Goal: Information Seeking & Learning: Learn about a topic

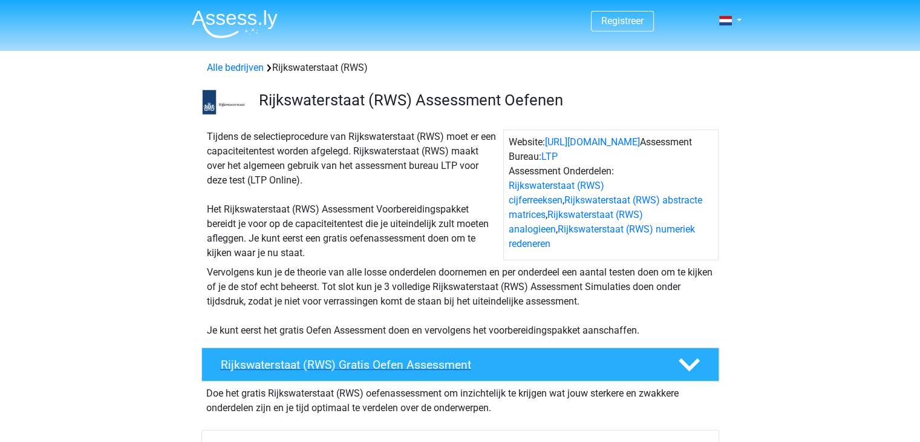
click at [692, 369] on icon at bounding box center [689, 364] width 21 height 21
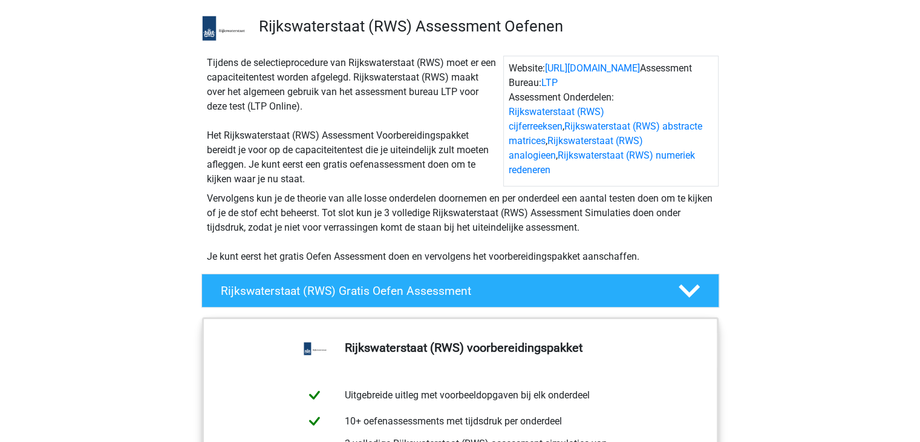
scroll to position [71, 0]
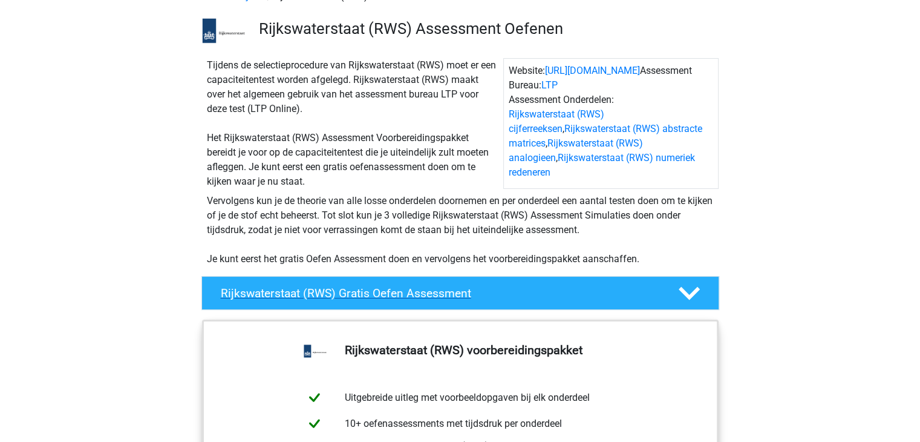
click at [682, 289] on polygon at bounding box center [689, 293] width 21 height 13
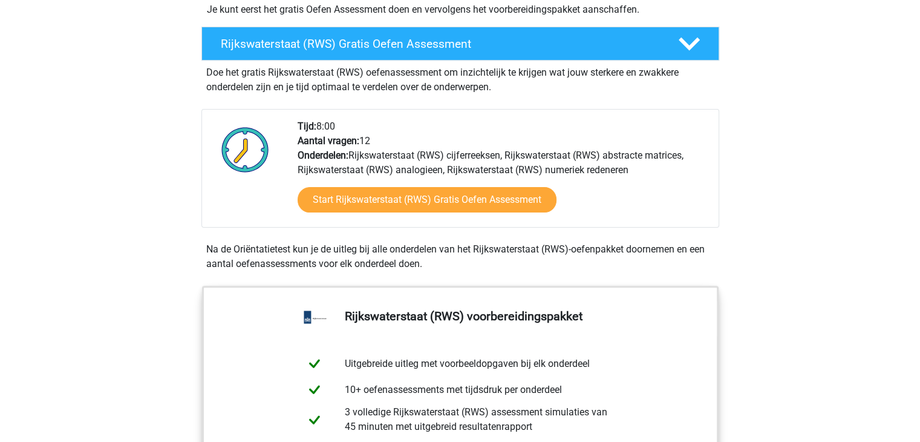
scroll to position [323, 0]
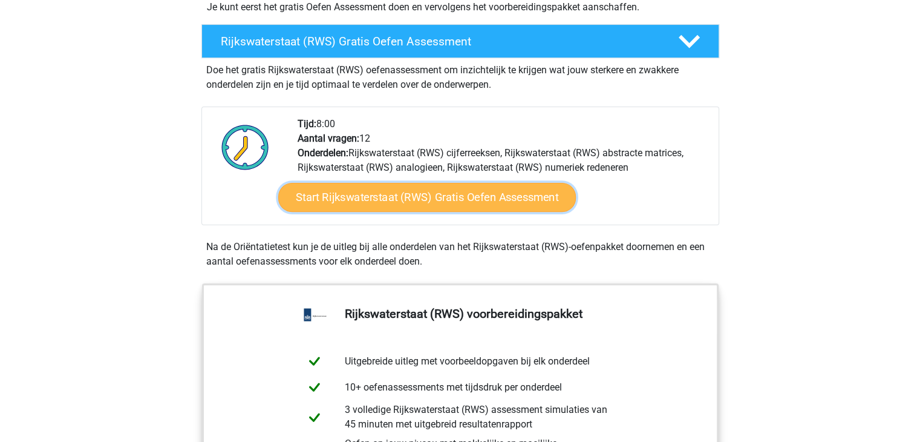
click at [417, 201] on link "Start Rijkswaterstaat (RWS) Gratis Oefen Assessment" at bounding box center [427, 197] width 298 height 29
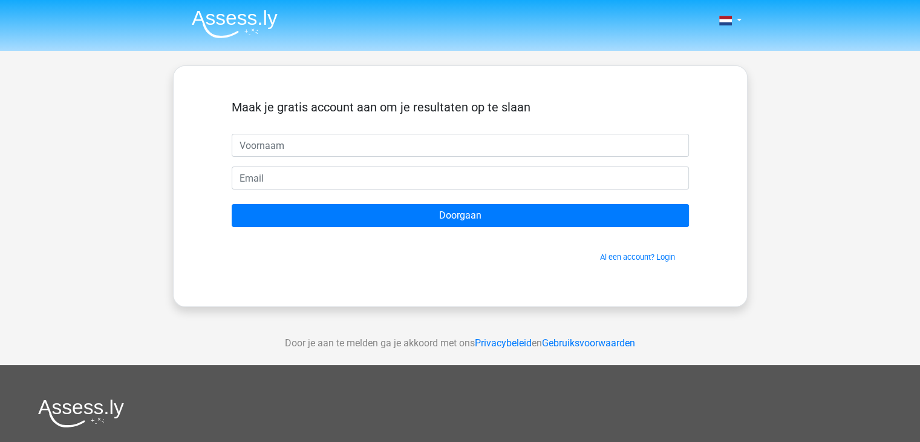
click at [336, 145] on input "text" at bounding box center [460, 145] width 457 height 23
type input "Rene"
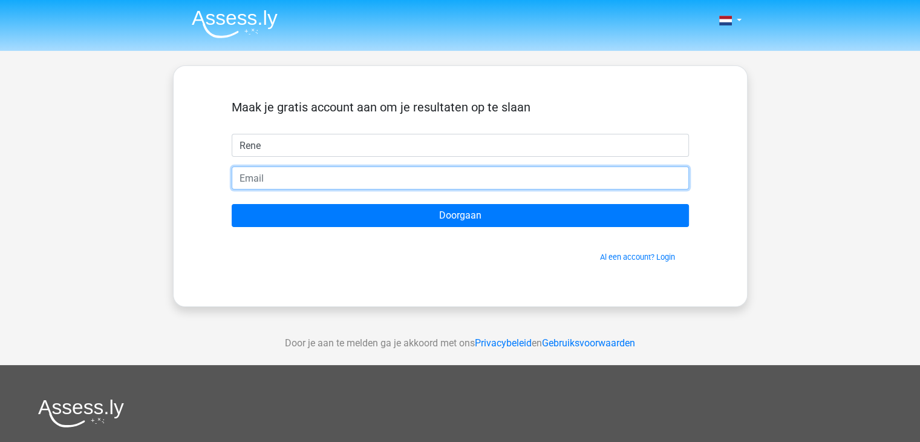
click at [312, 182] on input "email" at bounding box center [460, 177] width 457 height 23
type input "[EMAIL_ADDRESS][DOMAIN_NAME]"
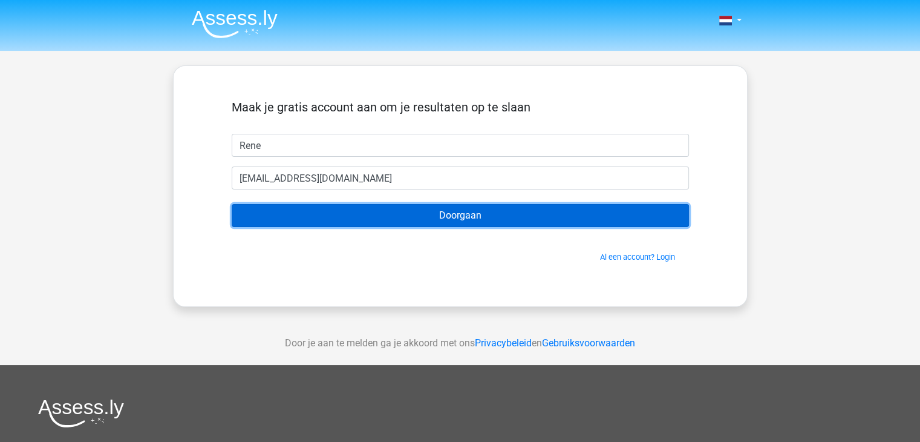
click at [369, 218] on input "Doorgaan" at bounding box center [460, 215] width 457 height 23
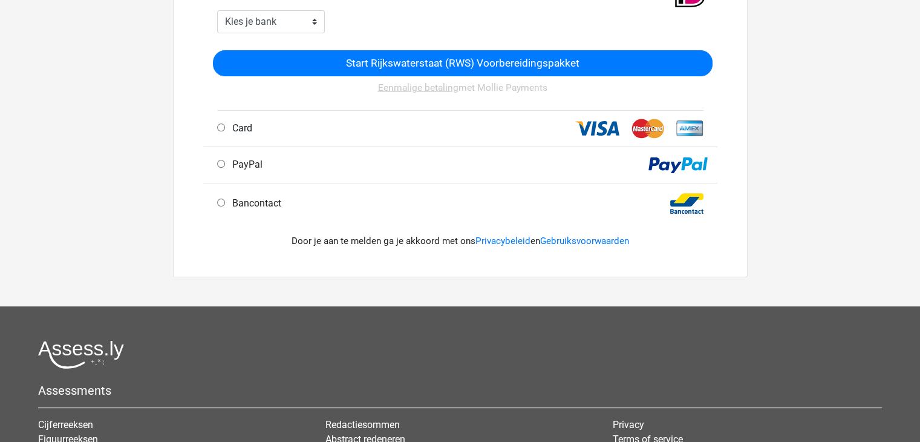
scroll to position [267, 0]
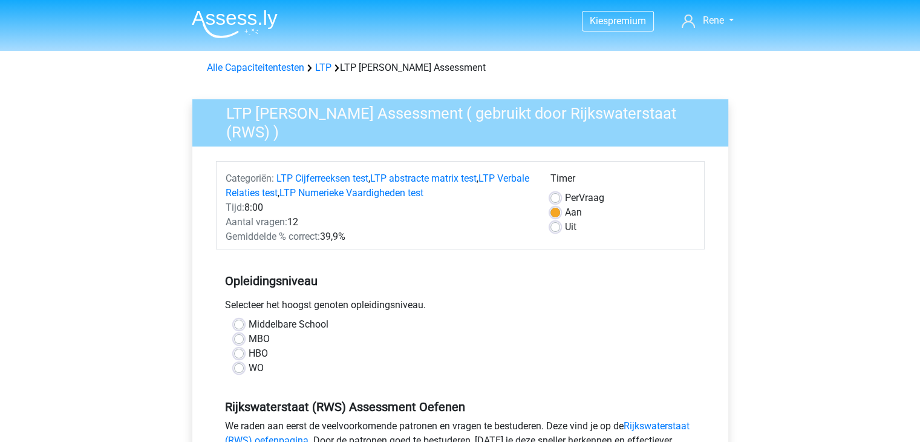
click at [249, 337] on label "MBO" at bounding box center [259, 339] width 21 height 15
click at [239, 337] on input "MBO" at bounding box center [239, 338] width 10 height 12
radio input "true"
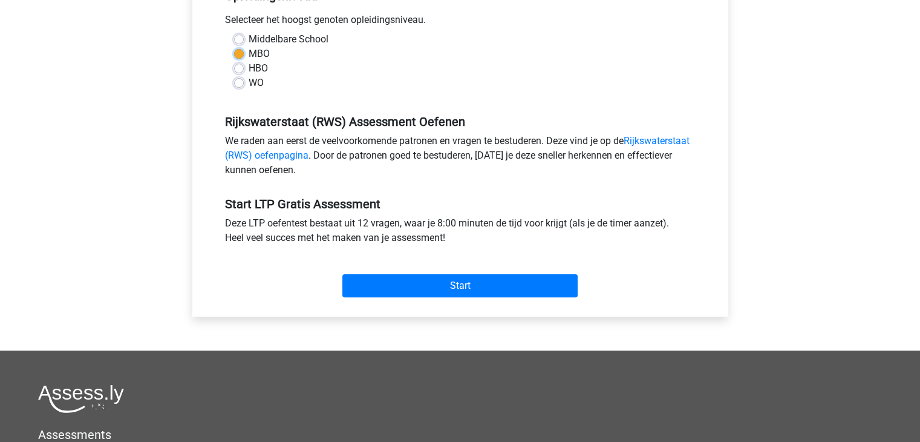
scroll to position [293, 0]
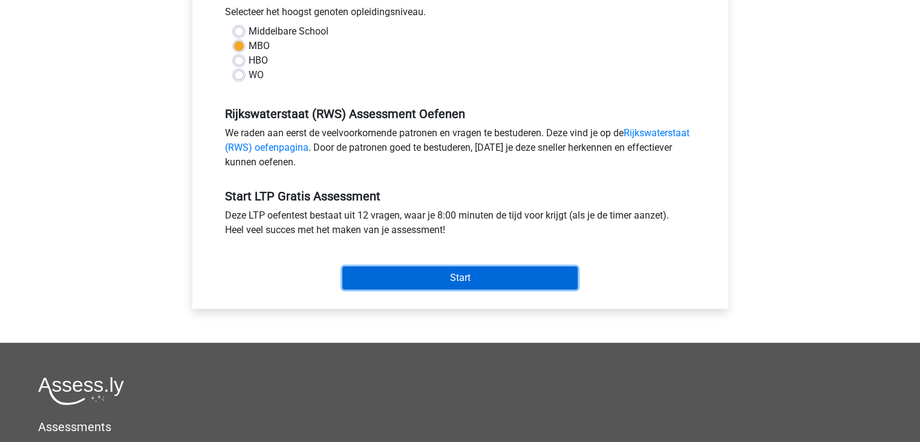
click at [465, 278] on input "Start" at bounding box center [459, 277] width 235 height 23
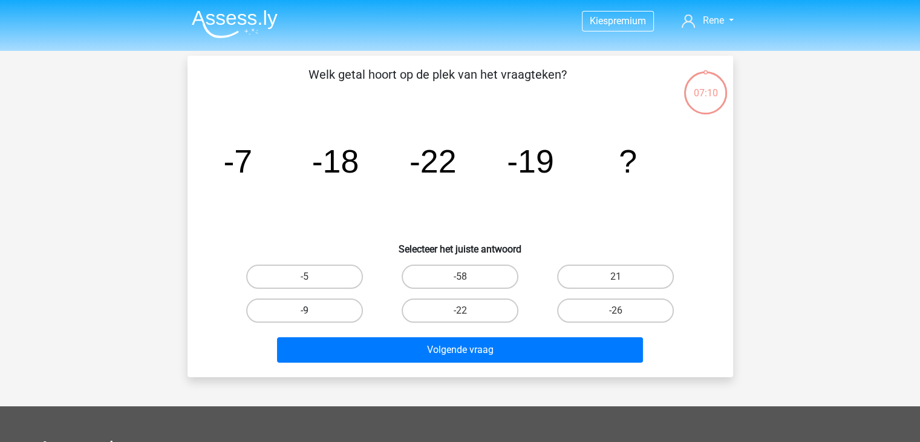
click at [317, 309] on label "-9" at bounding box center [304, 310] width 117 height 24
click at [312, 310] on input "-9" at bounding box center [308, 314] width 8 height 8
radio input "true"
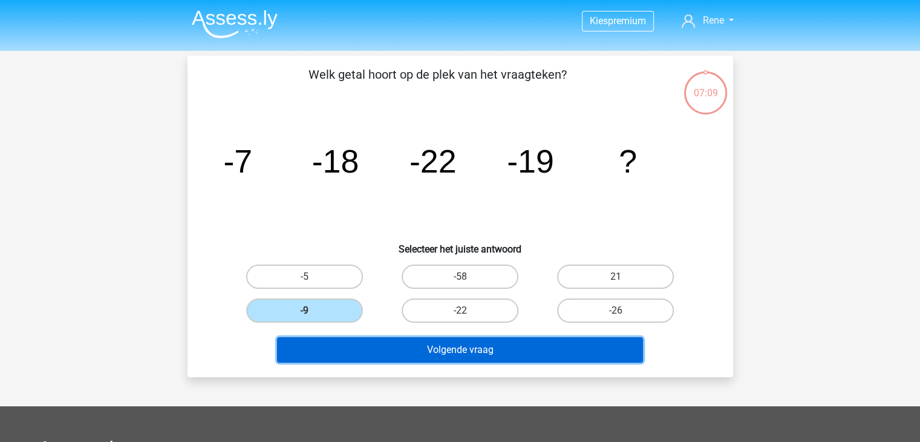
click at [460, 349] on button "Volgende vraag" at bounding box center [460, 349] width 366 height 25
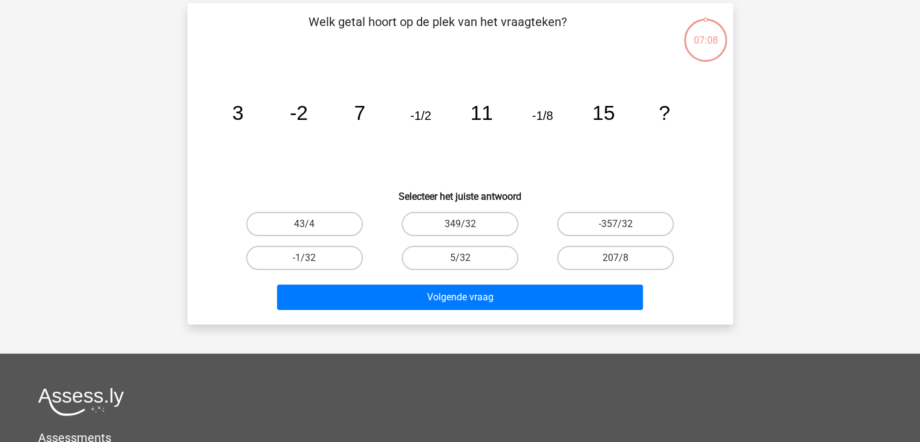
scroll to position [56, 0]
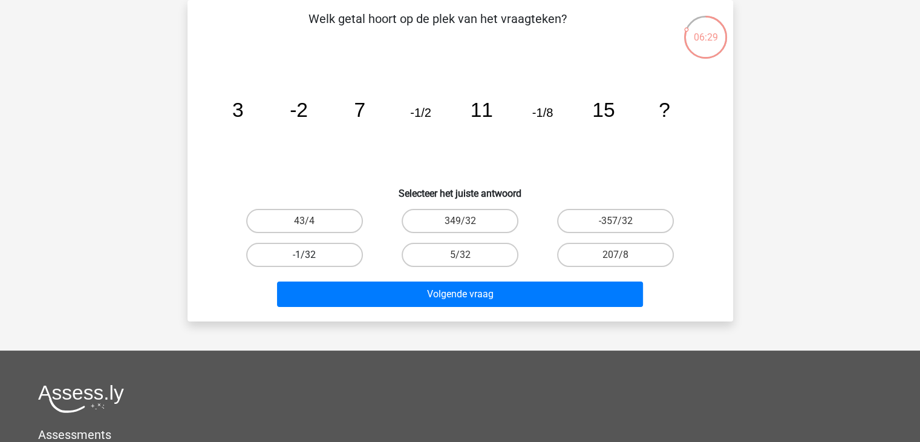
click at [319, 253] on label "-1/32" at bounding box center [304, 255] width 117 height 24
click at [312, 255] on input "-1/32" at bounding box center [308, 259] width 8 height 8
radio input "true"
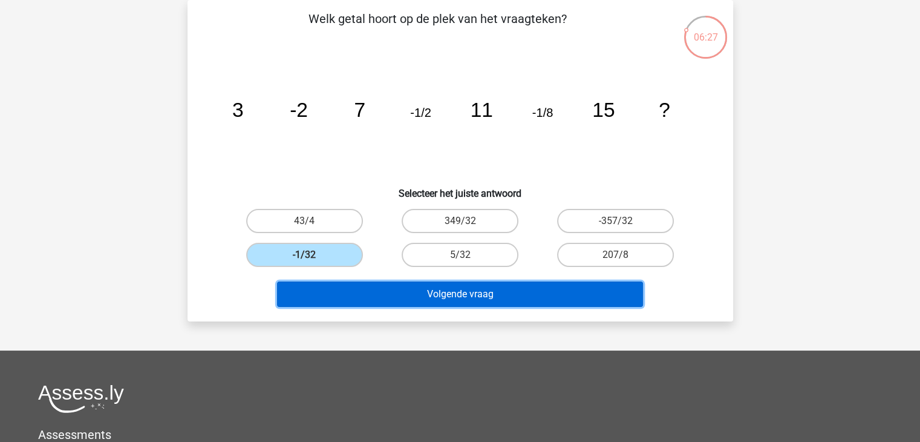
click at [464, 303] on button "Volgende vraag" at bounding box center [460, 293] width 366 height 25
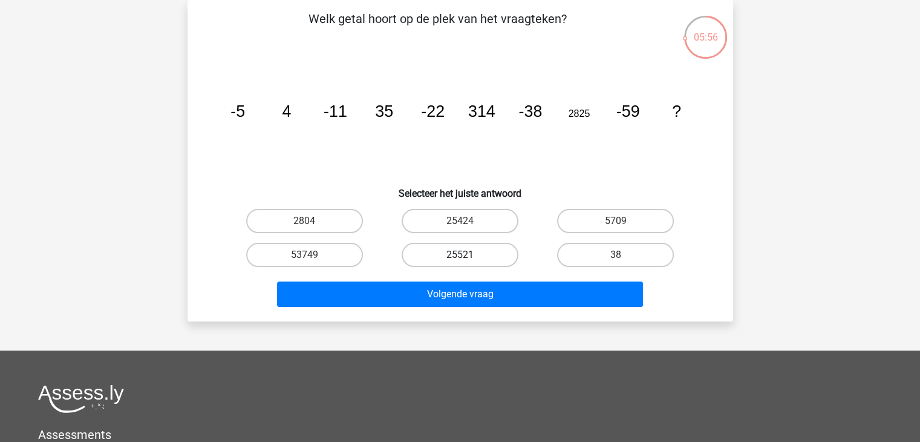
click at [476, 255] on label "25521" at bounding box center [460, 255] width 117 height 24
click at [468, 255] on input "25521" at bounding box center [464, 259] width 8 height 8
radio input "true"
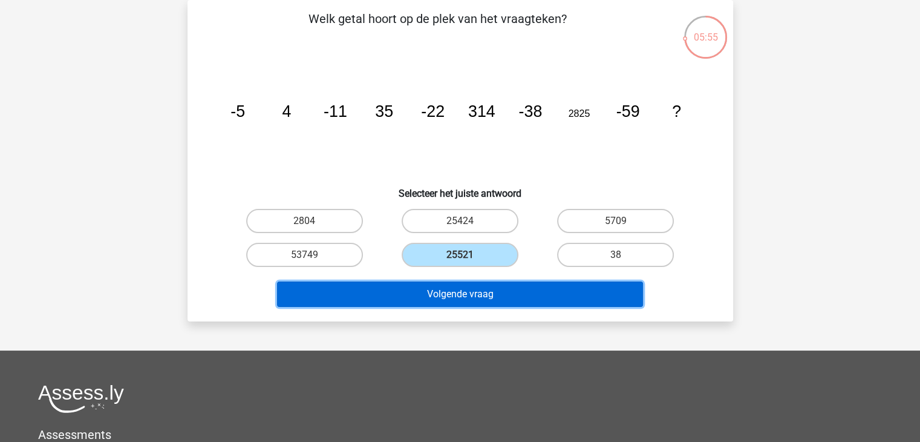
click at [476, 296] on button "Volgende vraag" at bounding box center [460, 293] width 366 height 25
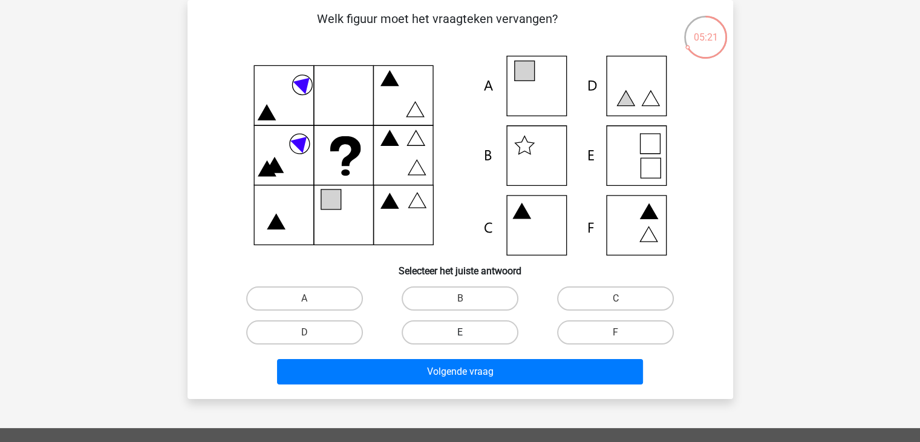
click at [466, 328] on label "E" at bounding box center [460, 332] width 117 height 24
click at [466, 332] on input "E" at bounding box center [464, 336] width 8 height 8
radio input "true"
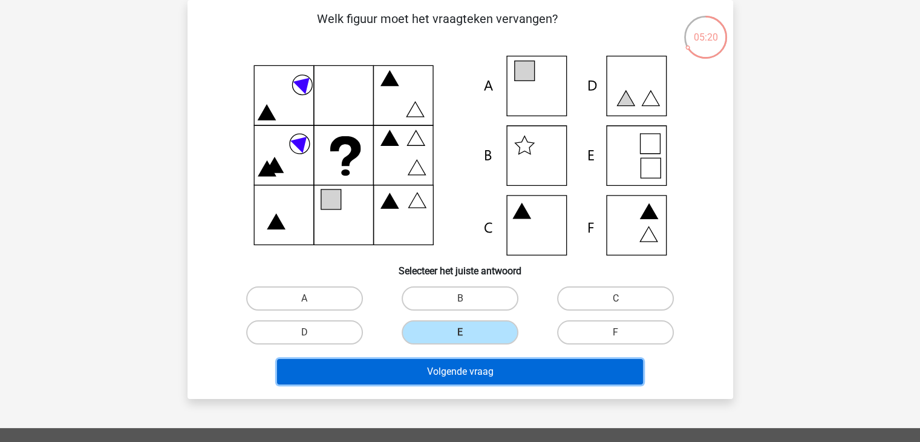
click at [484, 376] on button "Volgende vraag" at bounding box center [460, 371] width 366 height 25
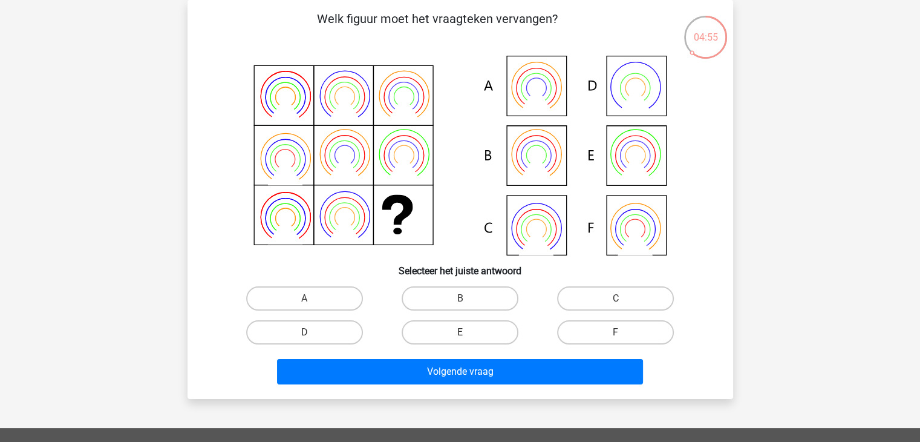
click at [645, 163] on icon at bounding box center [461, 156] width 488 height 200
click at [457, 330] on label "E" at bounding box center [460, 332] width 117 height 24
click at [460, 332] on input "E" at bounding box center [464, 336] width 8 height 8
radio input "true"
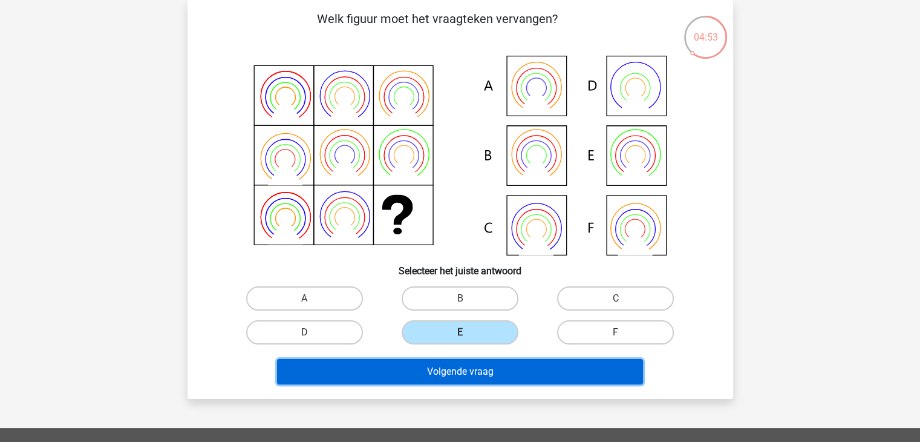
click at [470, 365] on button "Volgende vraag" at bounding box center [460, 371] width 366 height 25
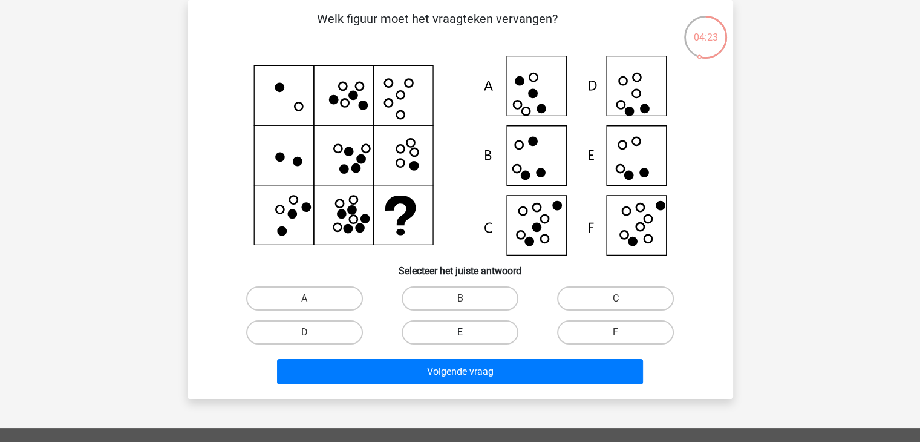
click at [449, 331] on label "E" at bounding box center [460, 332] width 117 height 24
click at [460, 332] on input "E" at bounding box center [464, 336] width 8 height 8
radio input "true"
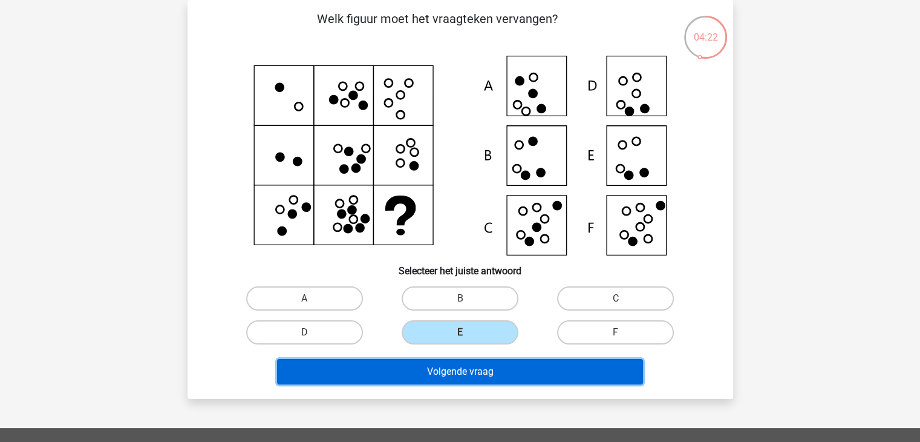
click at [472, 378] on button "Volgende vraag" at bounding box center [460, 371] width 366 height 25
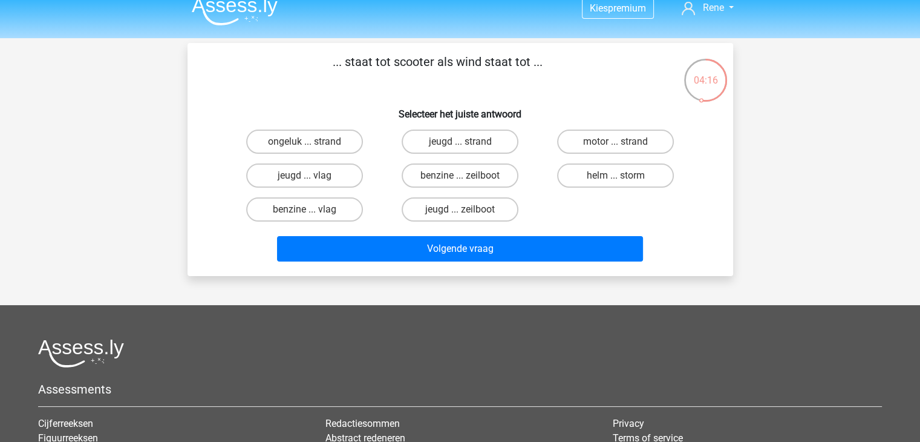
scroll to position [13, 0]
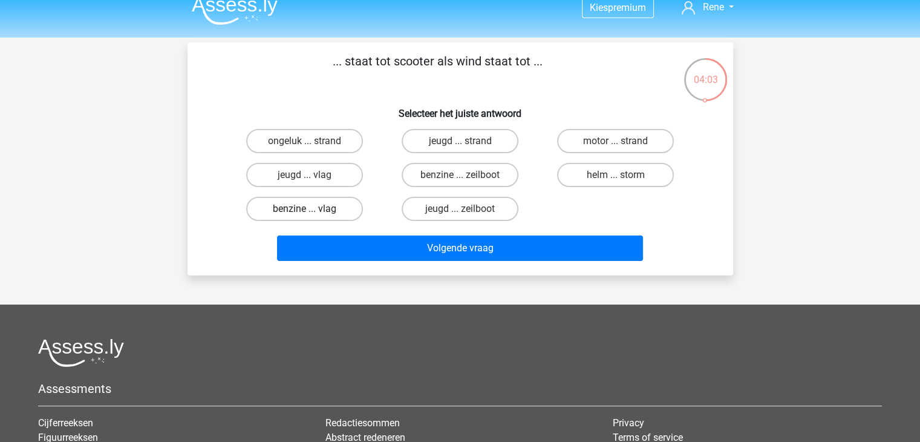
click at [326, 206] on label "benzine ... vlag" at bounding box center [304, 209] width 117 height 24
click at [312, 209] on input "benzine ... vlag" at bounding box center [308, 213] width 8 height 8
radio input "true"
click at [326, 206] on label "benzine ... vlag" at bounding box center [304, 209] width 117 height 24
click at [312, 209] on input "benzine ... vlag" at bounding box center [308, 213] width 8 height 8
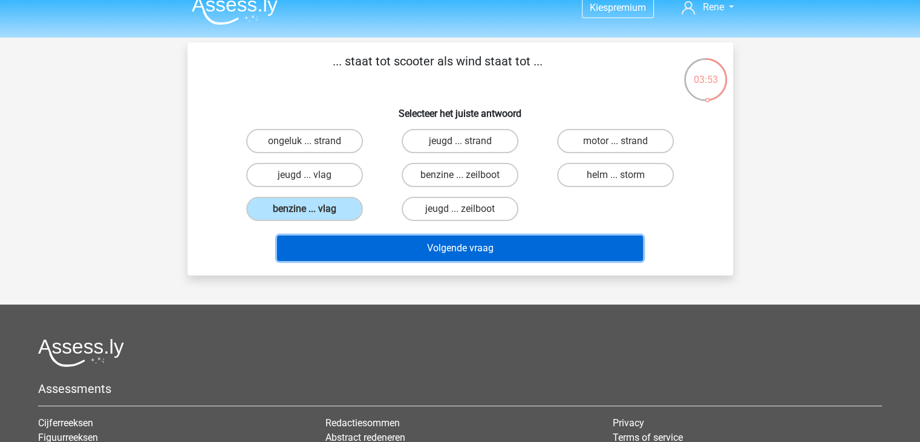
click at [391, 257] on button "Volgende vraag" at bounding box center [460, 247] width 366 height 25
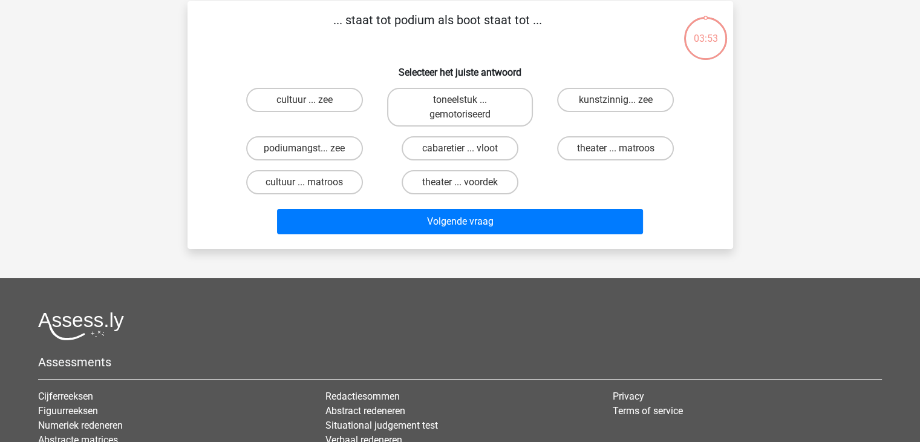
scroll to position [56, 0]
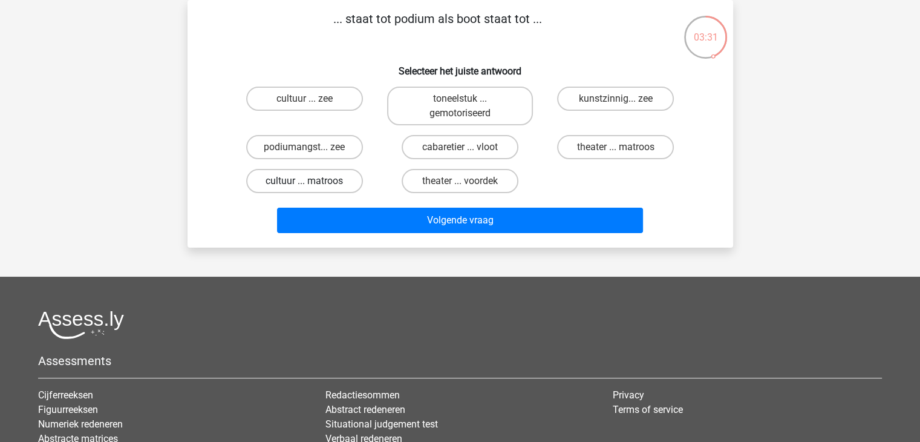
click at [330, 182] on label "cultuur ... matroos" at bounding box center [304, 181] width 117 height 24
click at [312, 182] on input "cultuur ... matroos" at bounding box center [308, 185] width 8 height 8
radio input "true"
click at [445, 151] on label "cabaretier ... vloot" at bounding box center [460, 147] width 117 height 24
click at [460, 151] on input "cabaretier ... vloot" at bounding box center [464, 151] width 8 height 8
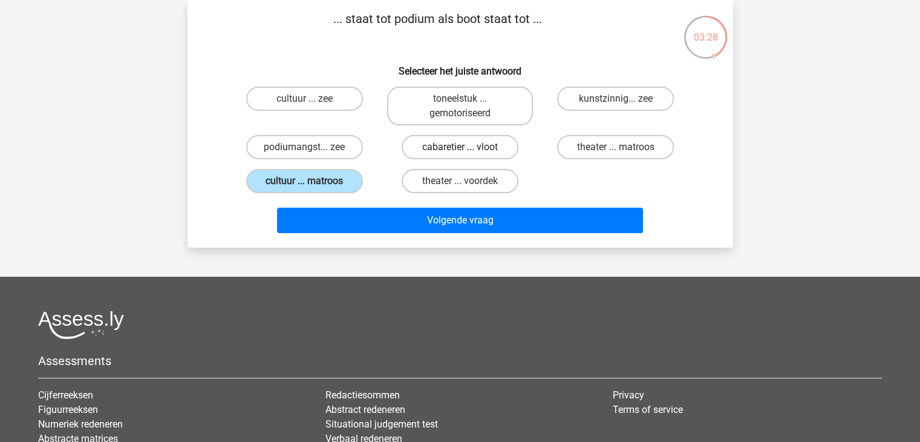
radio input "true"
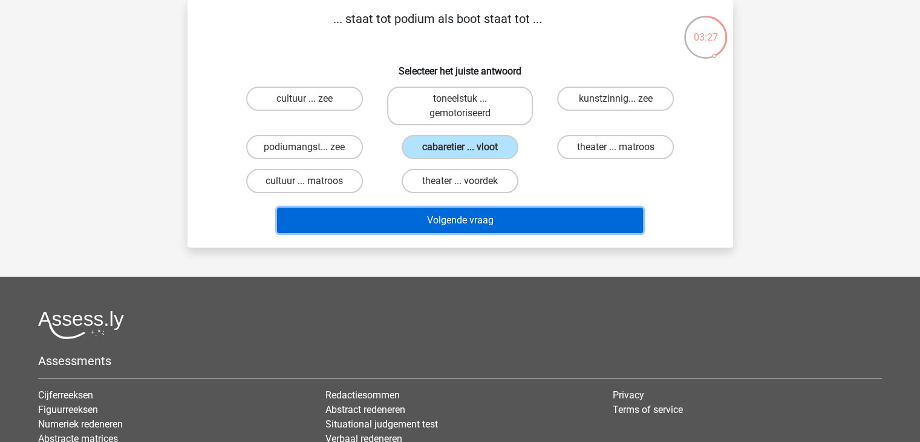
click at [462, 224] on button "Volgende vraag" at bounding box center [460, 220] width 366 height 25
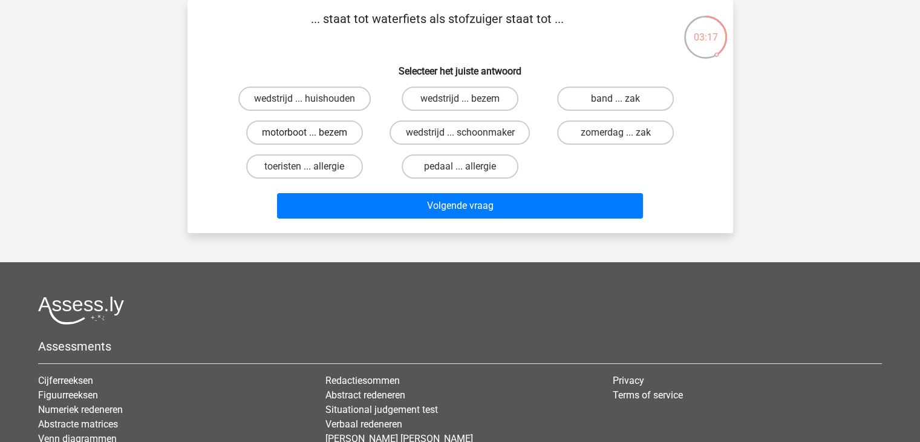
click at [274, 131] on label "motorboot ... bezem" at bounding box center [304, 132] width 117 height 24
click at [304, 132] on input "motorboot ... bezem" at bounding box center [308, 136] width 8 height 8
radio input "true"
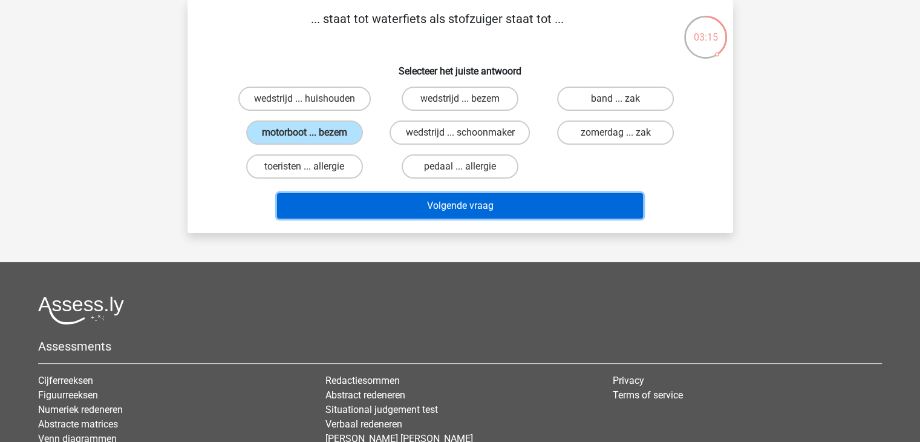
click at [421, 204] on button "Volgende vraag" at bounding box center [460, 205] width 366 height 25
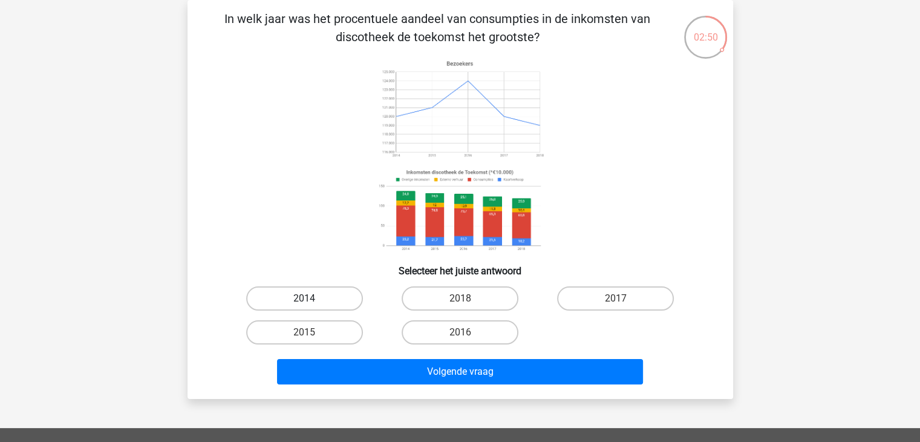
click at [315, 291] on label "2014" at bounding box center [304, 298] width 117 height 24
click at [312, 298] on input "2014" at bounding box center [308, 302] width 8 height 8
radio input "true"
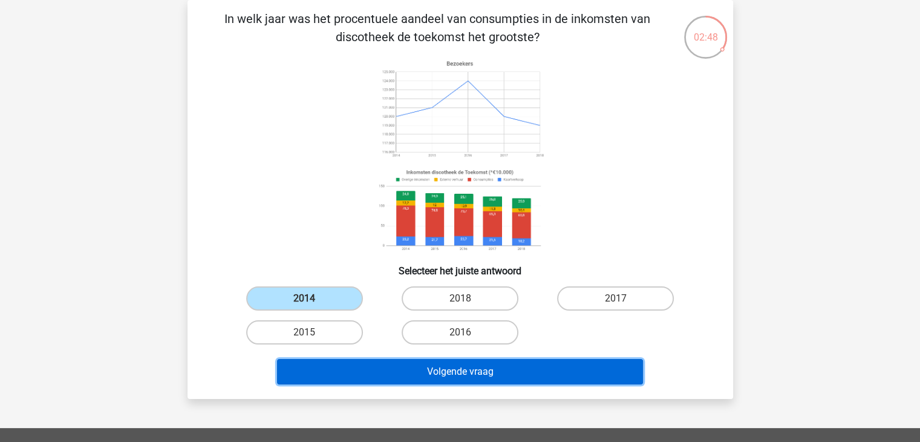
click at [480, 371] on button "Volgende vraag" at bounding box center [460, 371] width 366 height 25
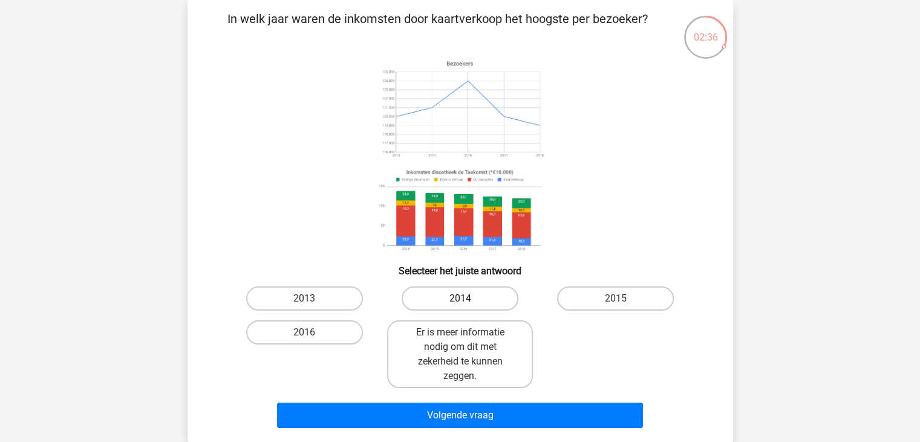
click at [482, 302] on label "2014" at bounding box center [460, 298] width 117 height 24
click at [468, 302] on input "2014" at bounding box center [464, 302] width 8 height 8
radio input "true"
click at [309, 333] on input "2016" at bounding box center [308, 336] width 8 height 8
radio input "true"
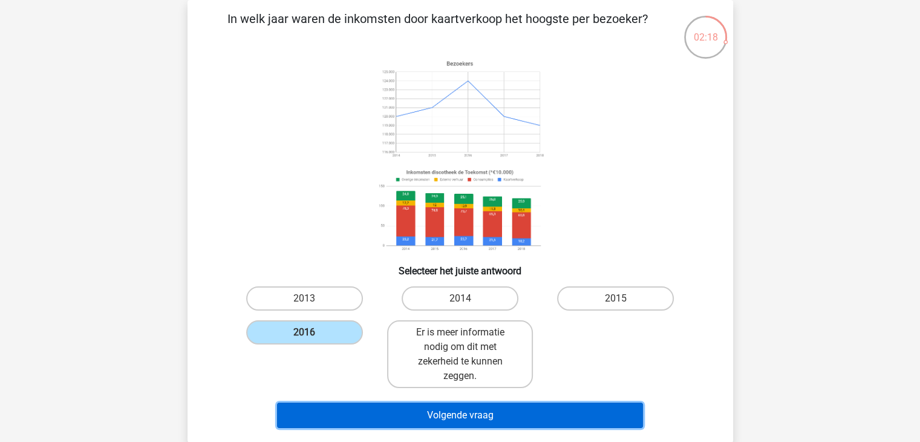
click at [484, 404] on button "Volgende vraag" at bounding box center [460, 414] width 366 height 25
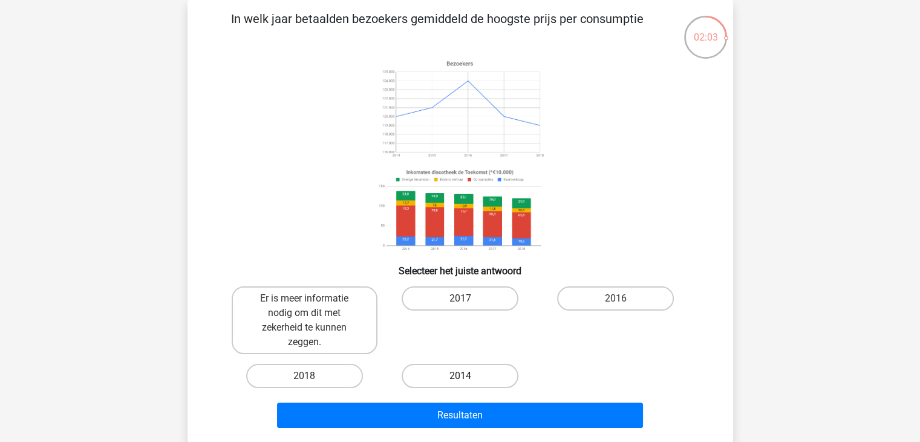
click at [443, 373] on label "2014" at bounding box center [460, 376] width 117 height 24
click at [460, 376] on input "2014" at bounding box center [464, 380] width 8 height 8
radio input "true"
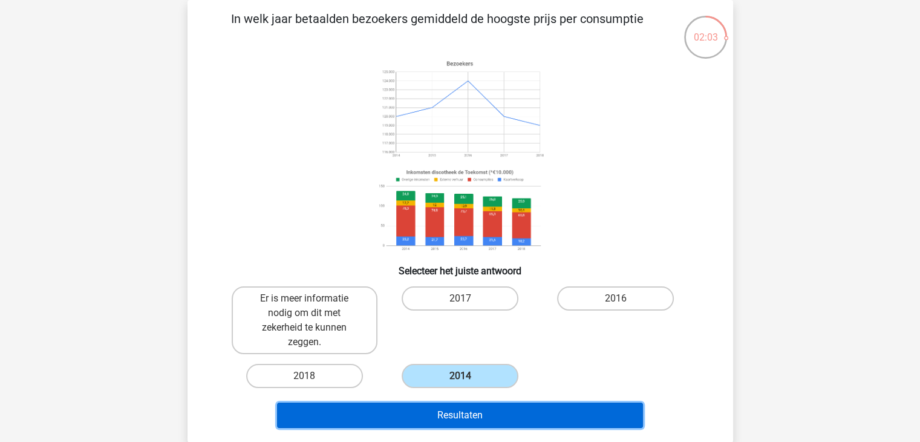
click at [464, 419] on button "Resultaten" at bounding box center [460, 414] width 366 height 25
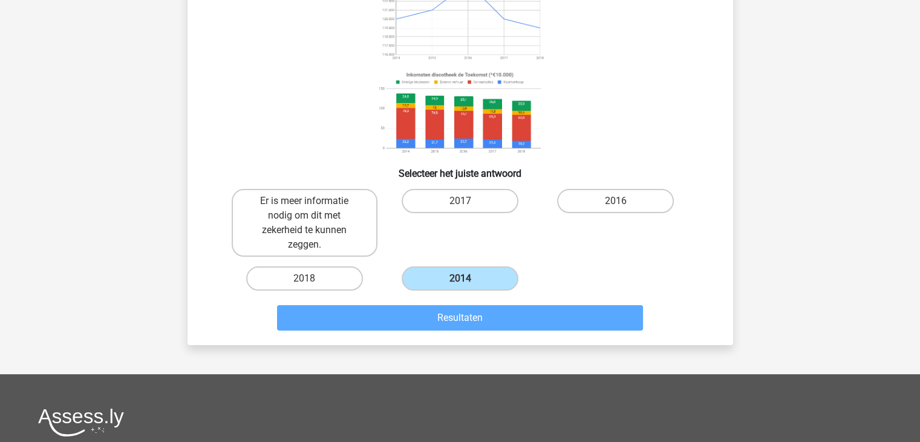
scroll to position [47, 0]
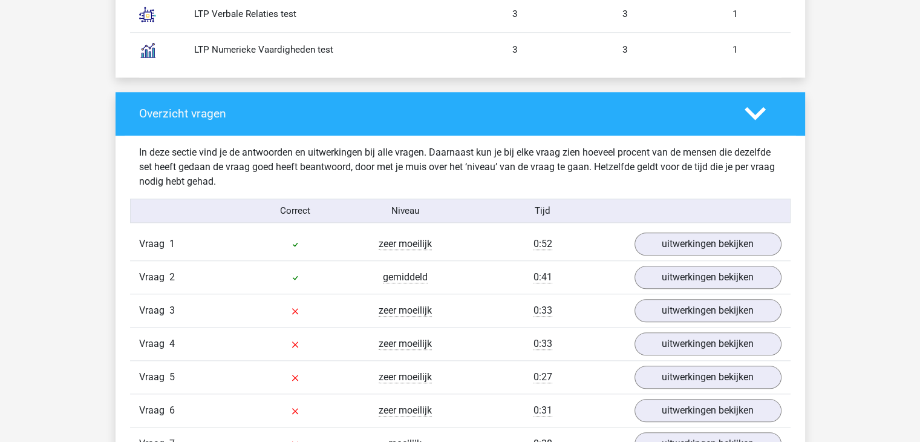
scroll to position [1168, 0]
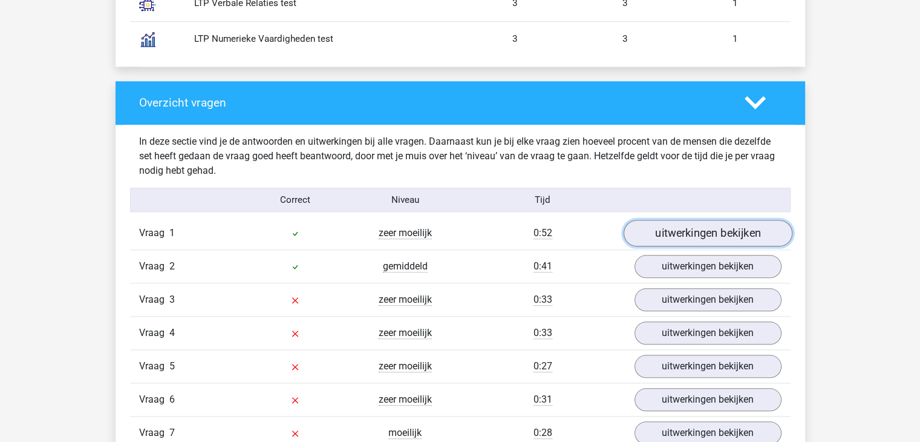
click at [716, 229] on link "uitwerkingen bekijken" at bounding box center [707, 233] width 169 height 27
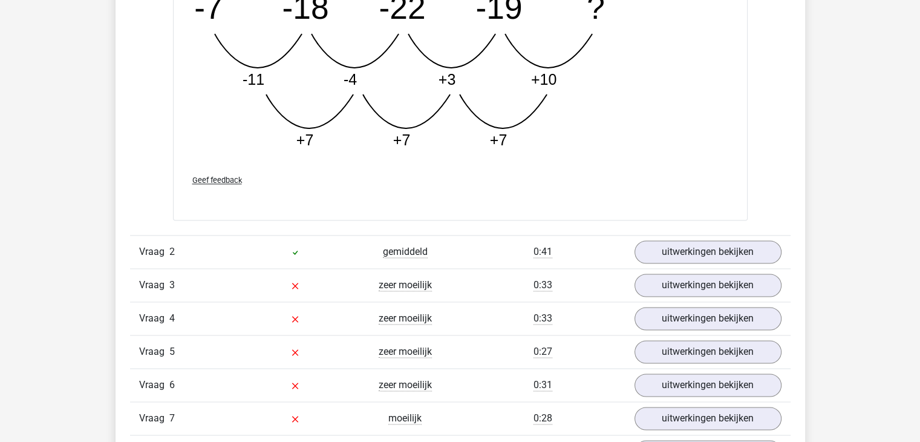
scroll to position [1793, 0]
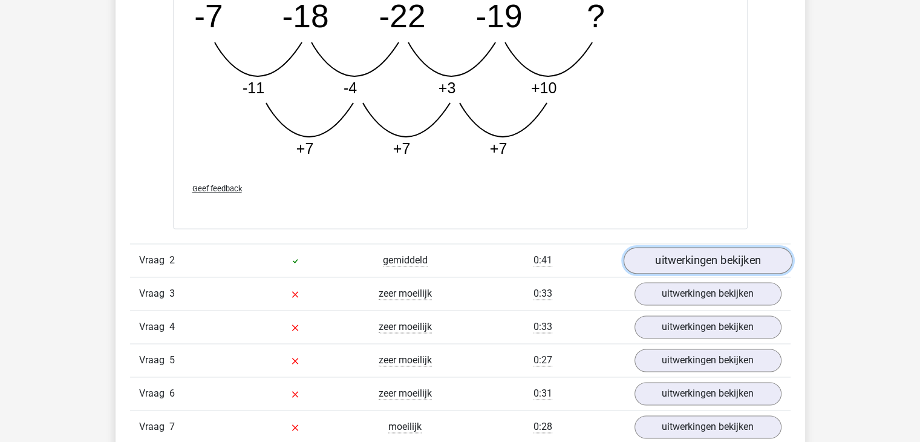
click at [726, 259] on link "uitwerkingen bekijken" at bounding box center [707, 260] width 169 height 27
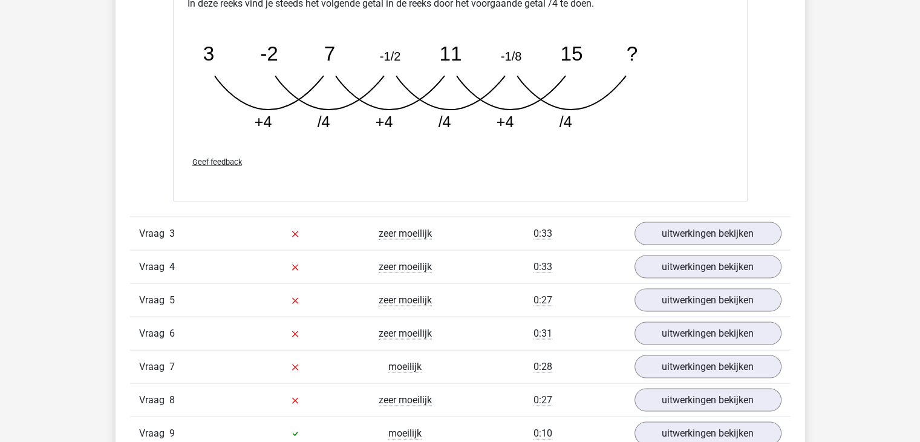
scroll to position [2444, 0]
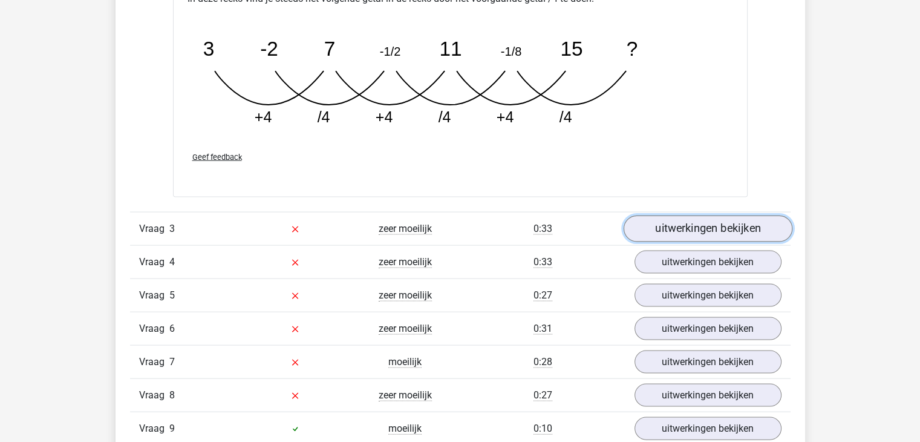
click at [711, 227] on link "uitwerkingen bekijken" at bounding box center [707, 228] width 169 height 27
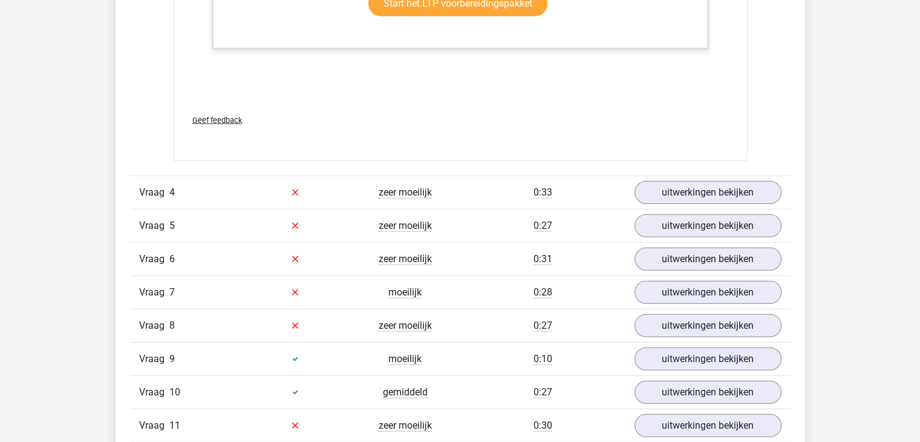
scroll to position [3314, 0]
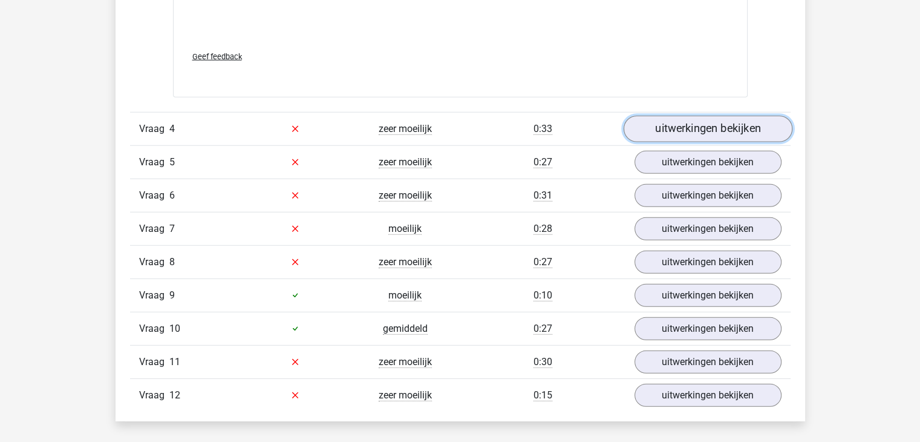
click at [684, 134] on link "uitwerkingen bekijken" at bounding box center [707, 129] width 169 height 27
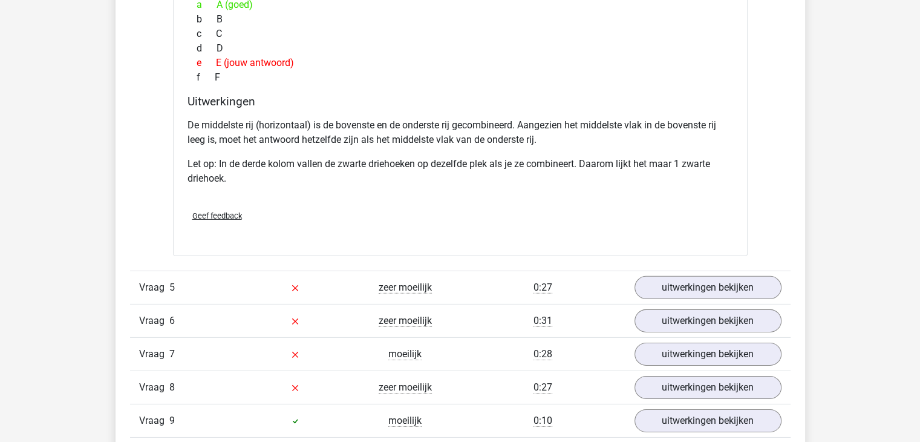
scroll to position [3734, 0]
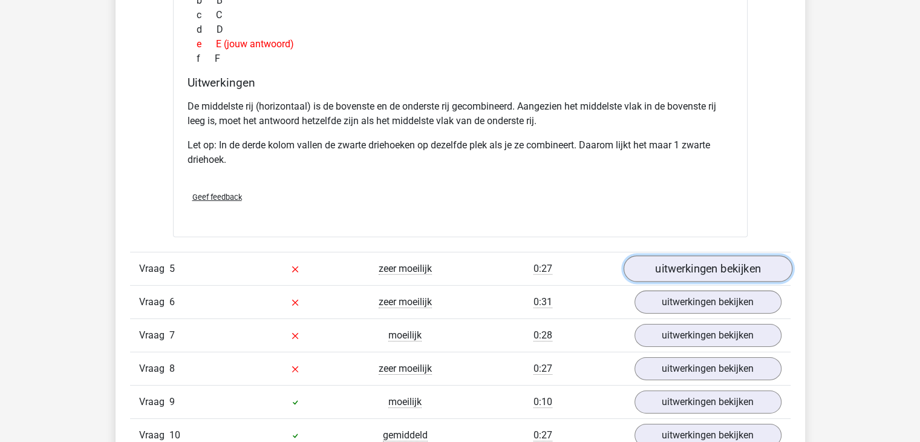
click at [719, 264] on link "uitwerkingen bekijken" at bounding box center [707, 268] width 169 height 27
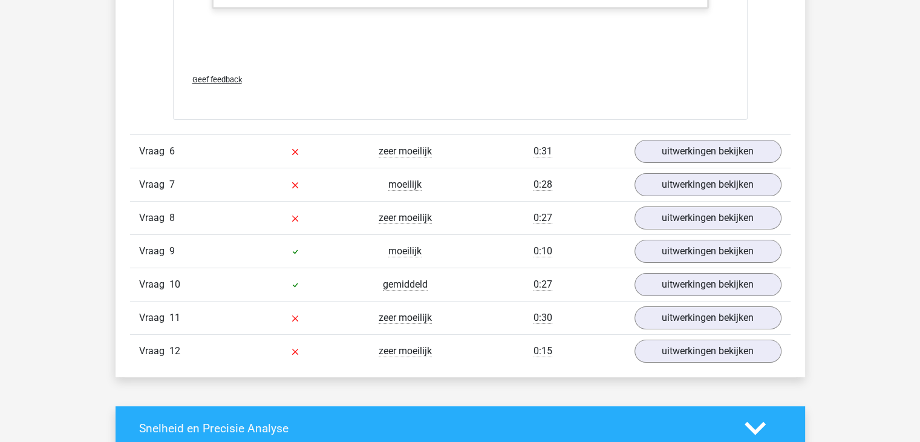
scroll to position [4680, 0]
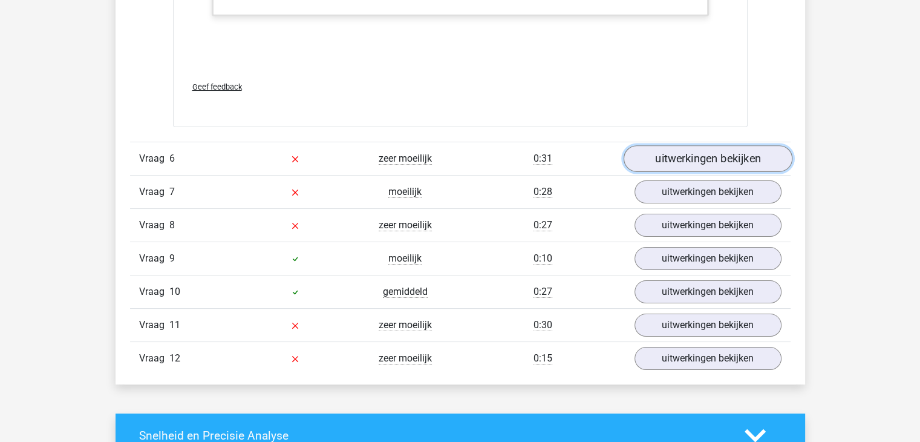
click at [713, 160] on link "uitwerkingen bekijken" at bounding box center [707, 158] width 169 height 27
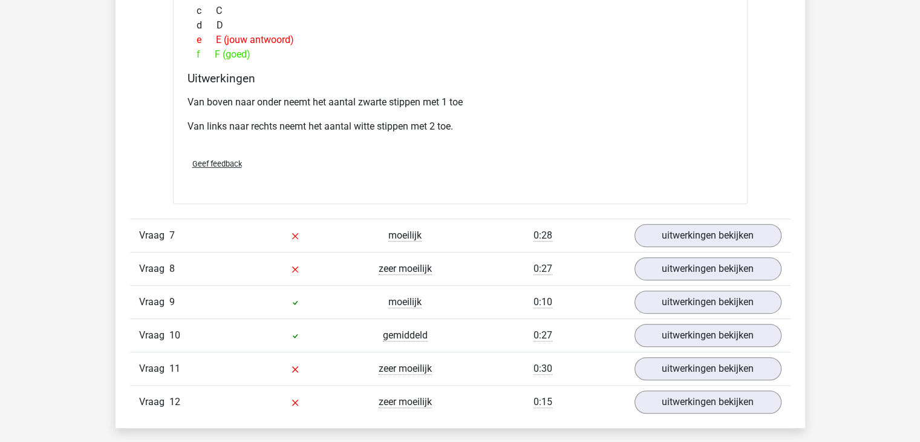
scroll to position [5118, 0]
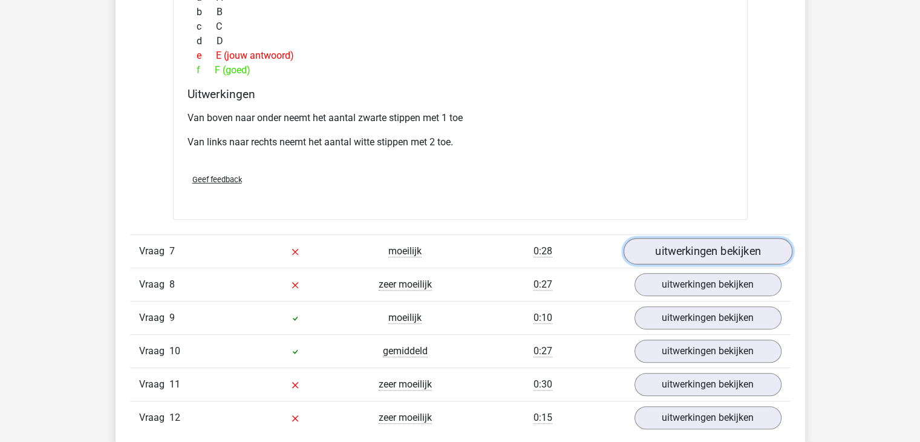
click at [690, 253] on link "uitwerkingen bekijken" at bounding box center [707, 251] width 169 height 27
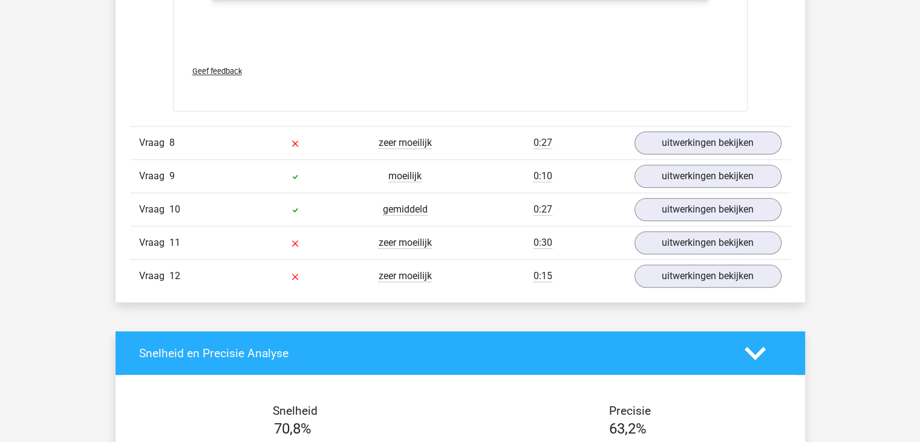
scroll to position [5917, 0]
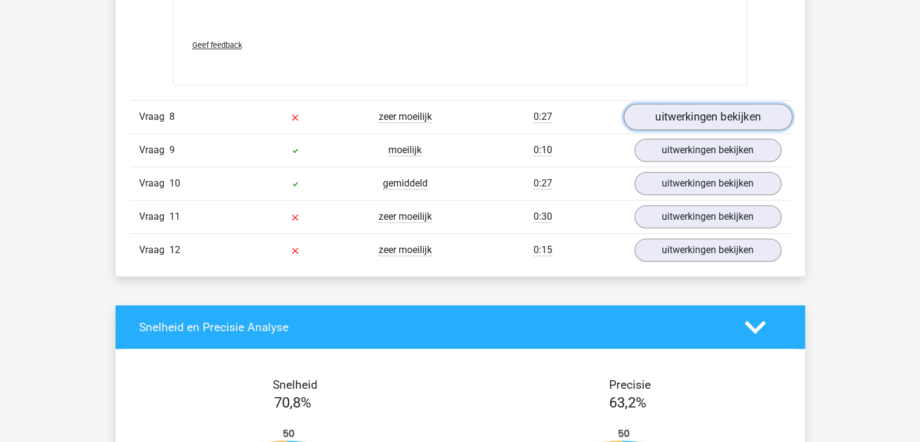
click at [741, 114] on link "uitwerkingen bekijken" at bounding box center [707, 117] width 169 height 27
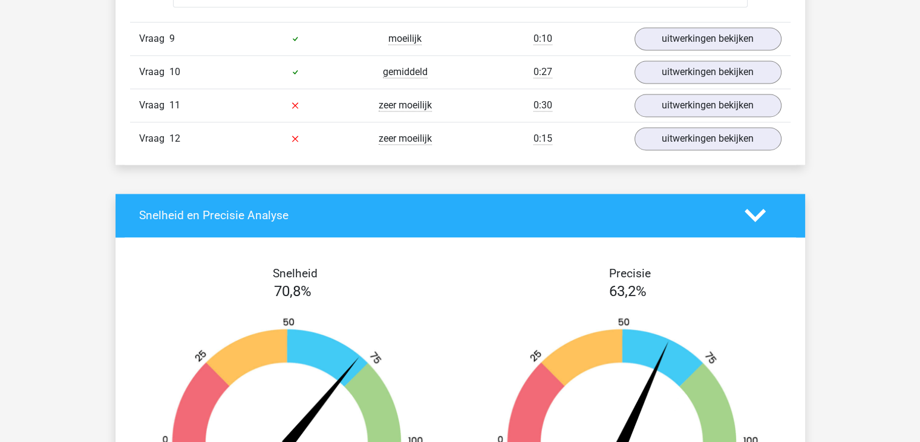
scroll to position [6337, 0]
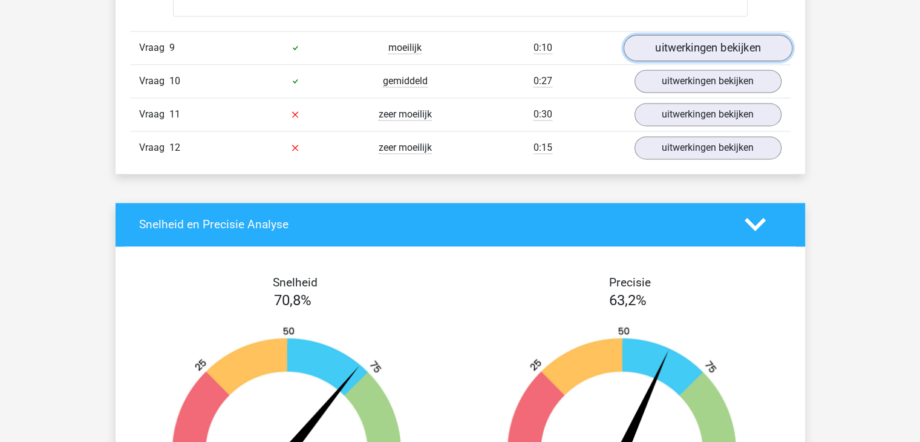
click at [726, 45] on link "uitwerkingen bekijken" at bounding box center [707, 47] width 169 height 27
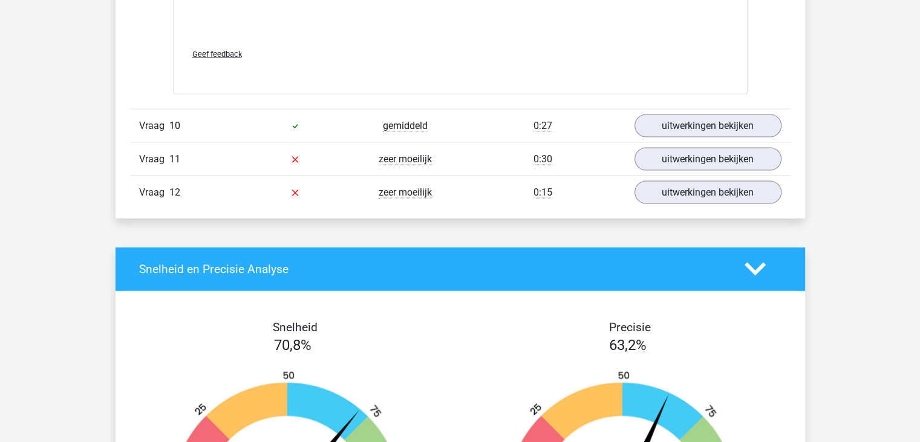
scroll to position [6772, 0]
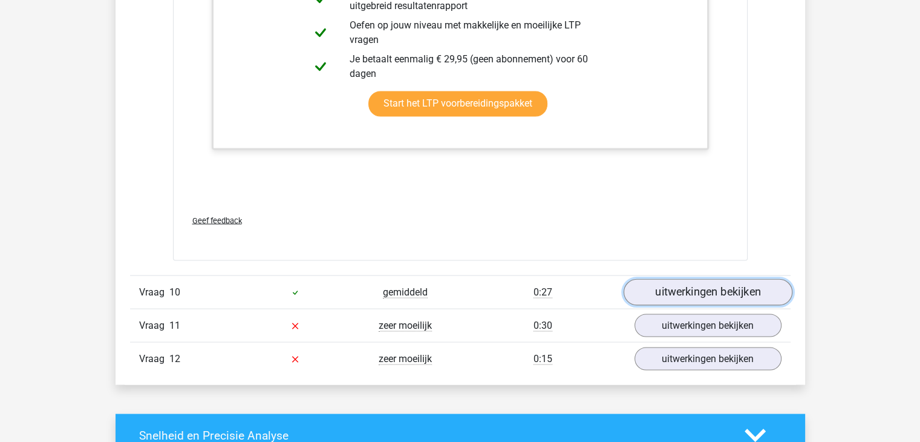
click at [741, 281] on link "uitwerkingen bekijken" at bounding box center [707, 291] width 169 height 27
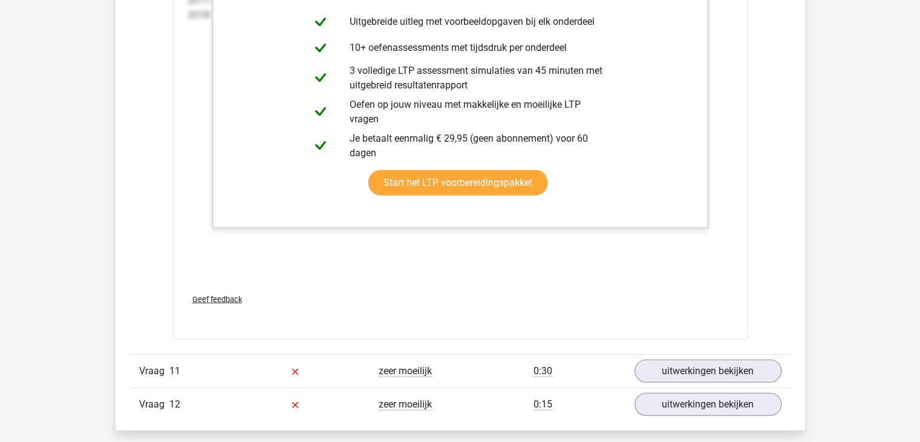
scroll to position [7631, 0]
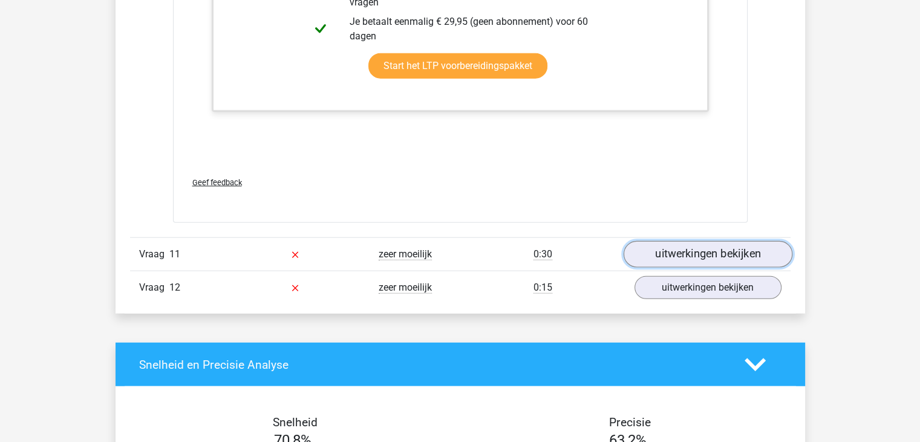
click at [756, 241] on link "uitwerkingen bekijken" at bounding box center [707, 254] width 169 height 27
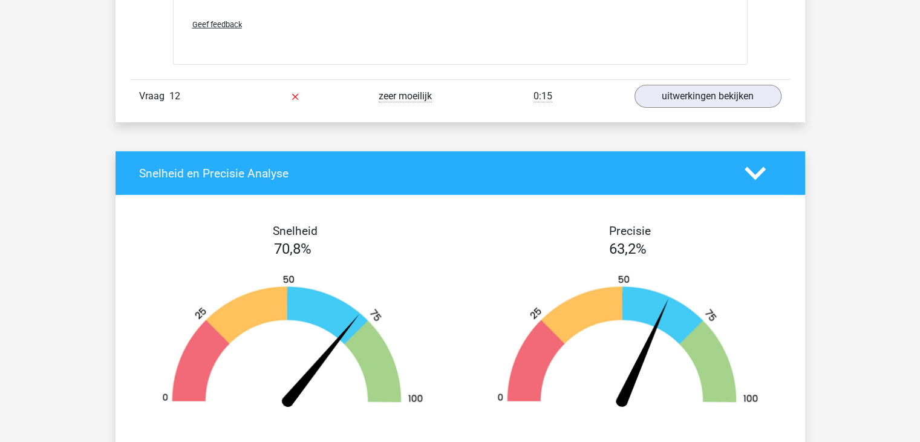
scroll to position [8598, 0]
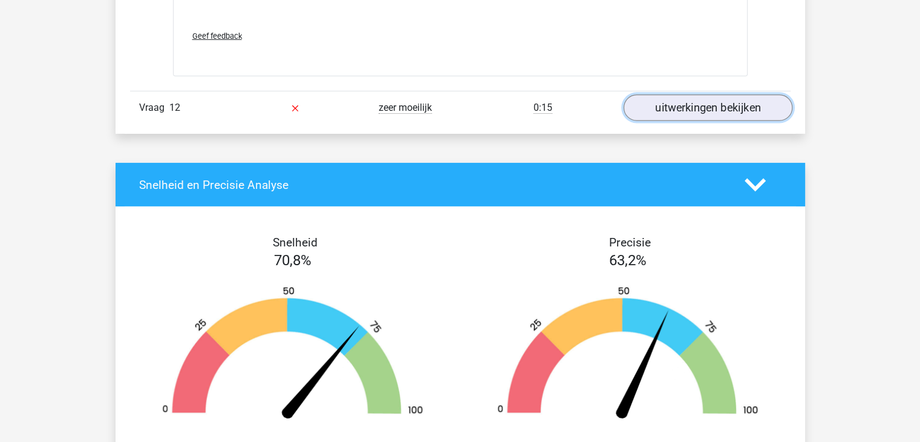
click at [730, 94] on link "uitwerkingen bekijken" at bounding box center [707, 107] width 169 height 27
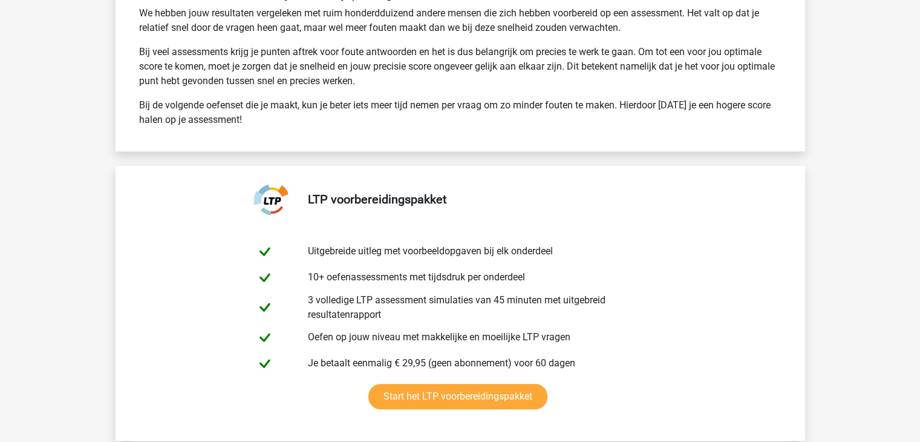
scroll to position [9683, 0]
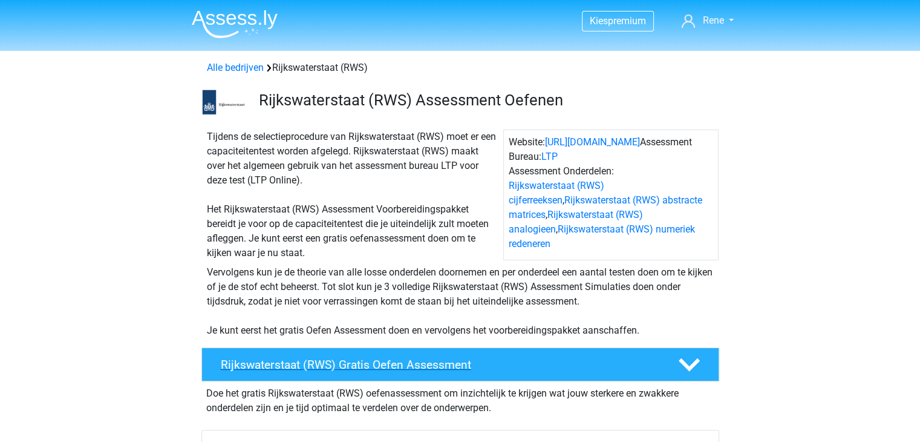
click at [682, 360] on polygon at bounding box center [689, 364] width 21 height 13
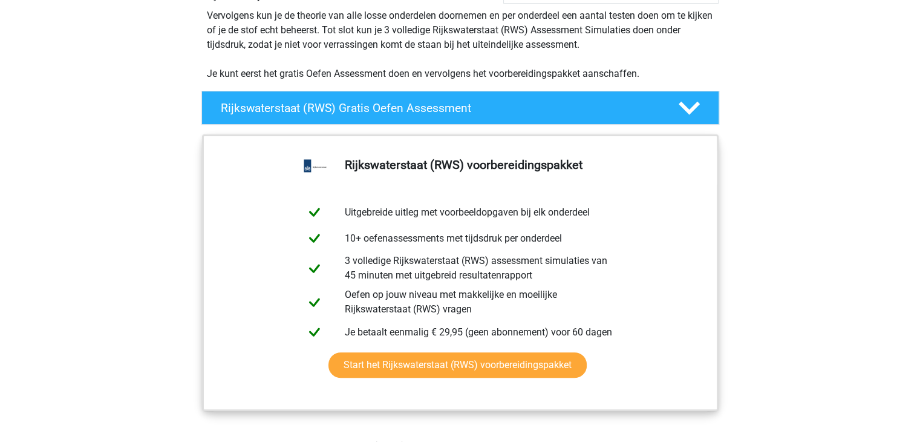
scroll to position [263, 0]
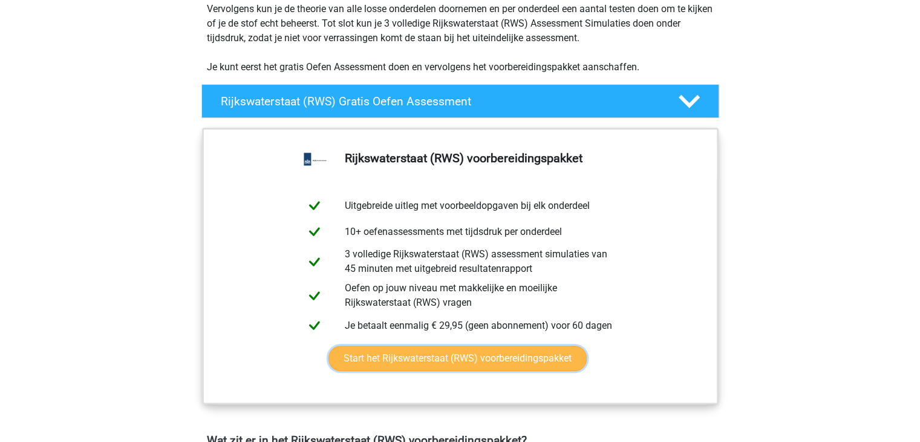
click at [486, 357] on link "Start het Rijkswaterstaat (RWS) voorbereidingspakket" at bounding box center [458, 357] width 258 height 25
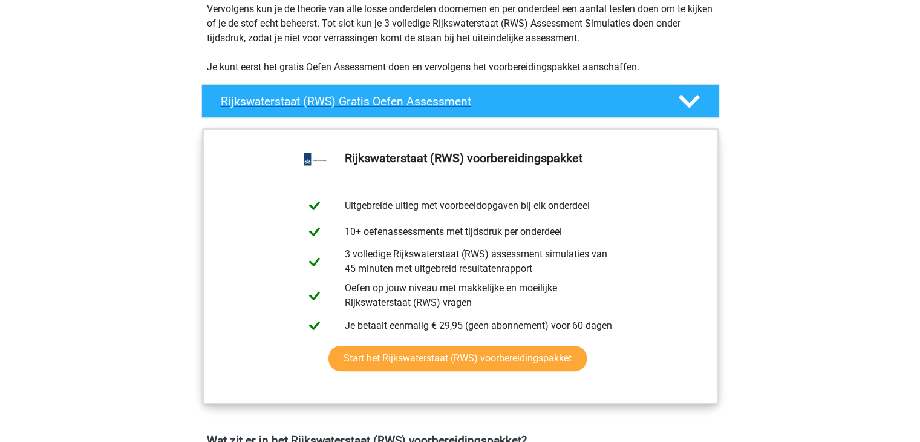
click at [607, 100] on h4 "Rijkswaterstaat (RWS) Gratis Oefen Assessment" at bounding box center [440, 101] width 438 height 14
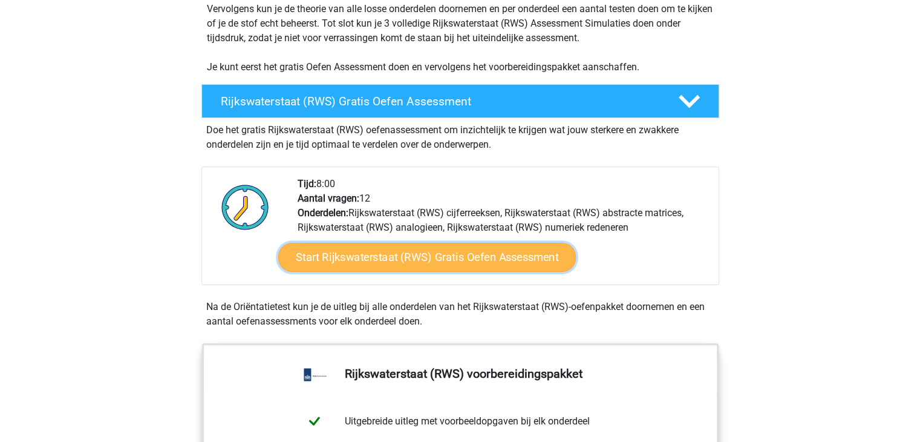
click at [423, 254] on link "Start Rijkswaterstaat (RWS) Gratis Oefen Assessment" at bounding box center [427, 257] width 298 height 29
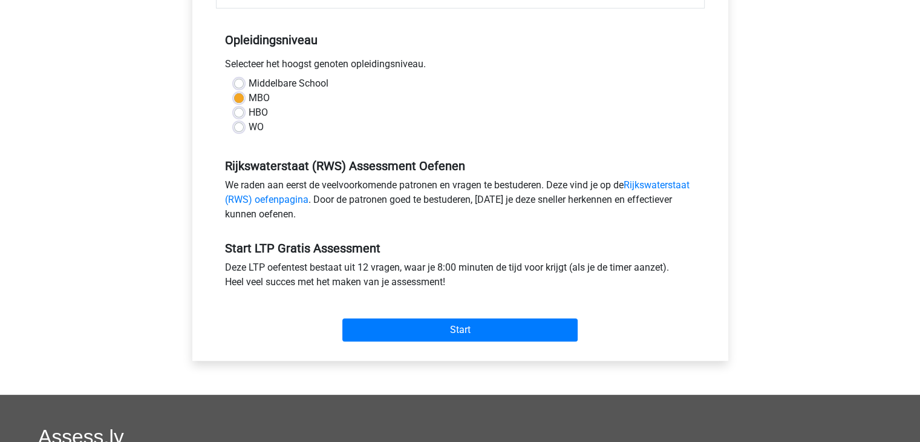
scroll to position [259, 0]
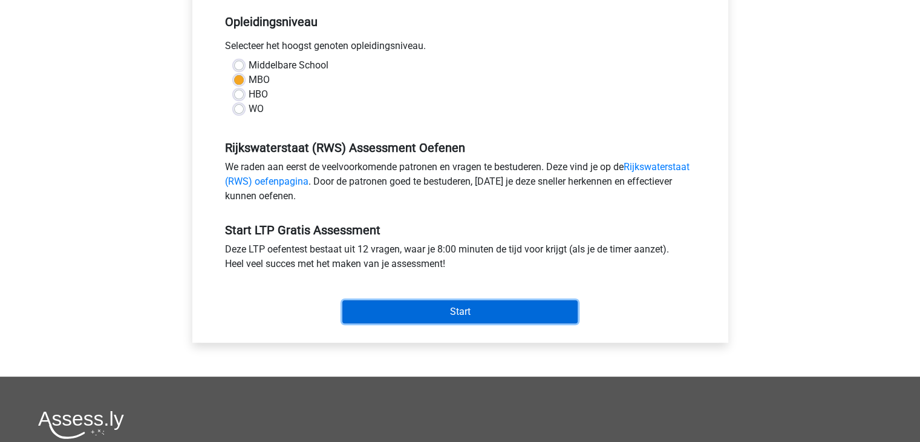
click at [420, 305] on input "Start" at bounding box center [459, 311] width 235 height 23
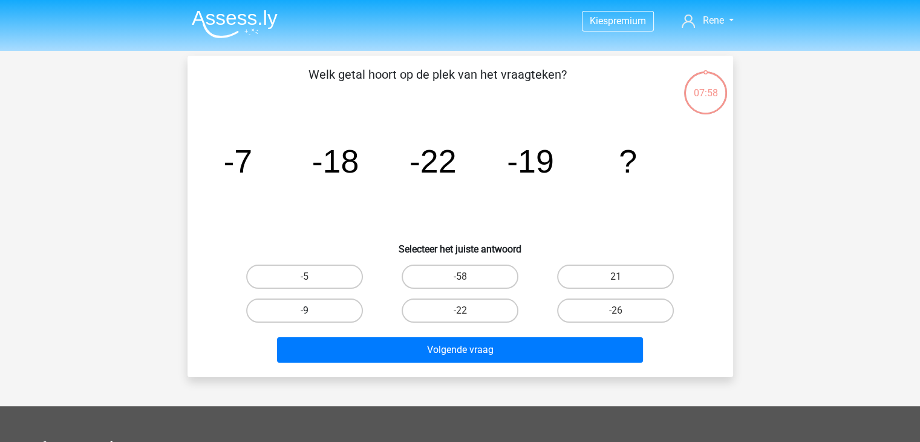
click at [341, 312] on label "-9" at bounding box center [304, 310] width 117 height 24
click at [312, 312] on input "-9" at bounding box center [308, 314] width 8 height 8
radio input "true"
click at [341, 312] on label "-9" at bounding box center [304, 310] width 117 height 24
click at [312, 312] on input "-9" at bounding box center [308, 314] width 8 height 8
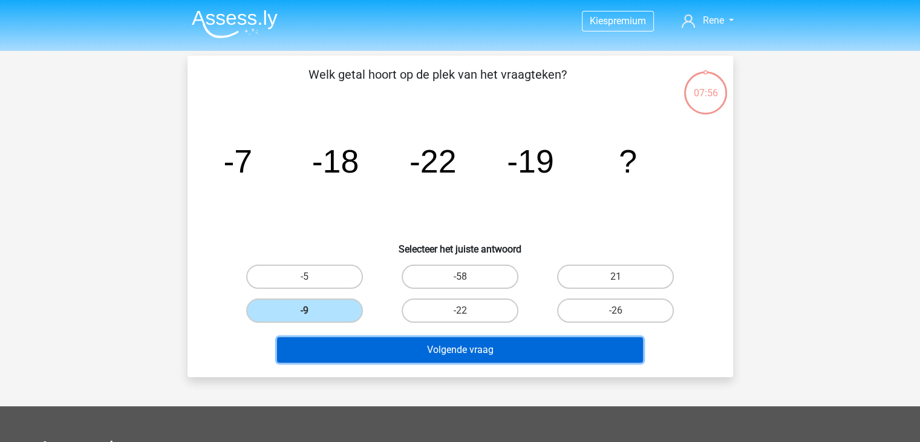
click at [502, 356] on button "Volgende vraag" at bounding box center [460, 349] width 366 height 25
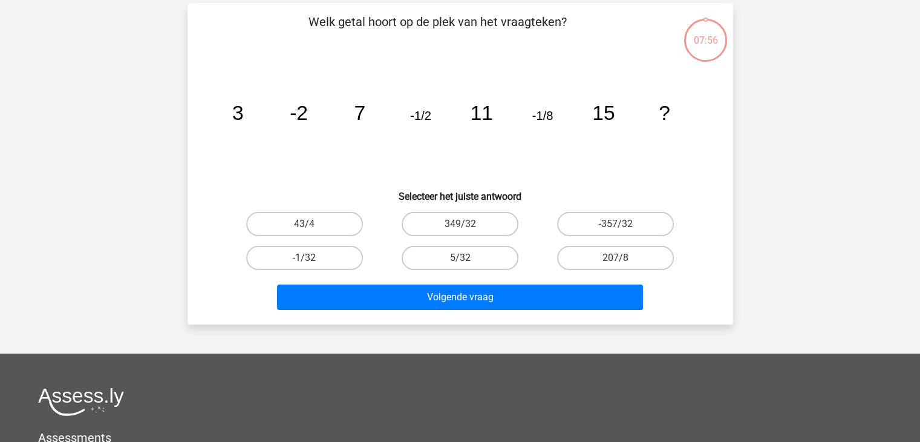
scroll to position [56, 0]
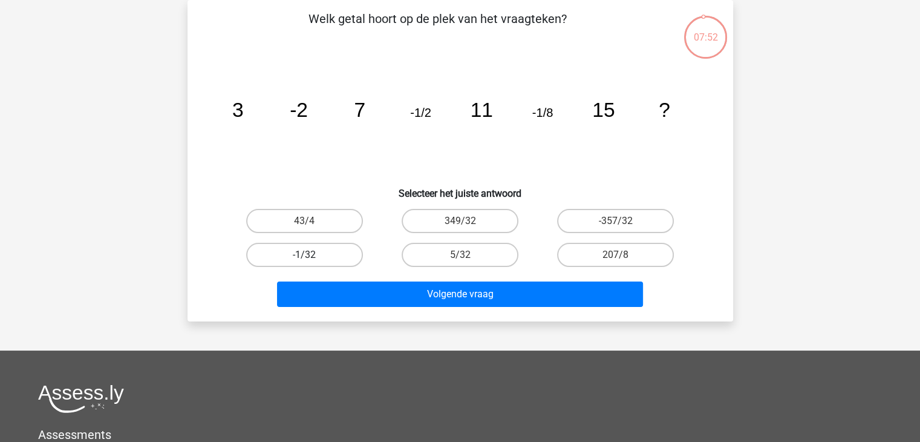
click at [316, 259] on label "-1/32" at bounding box center [304, 255] width 117 height 24
click at [312, 259] on input "-1/32" at bounding box center [308, 259] width 8 height 8
radio input "true"
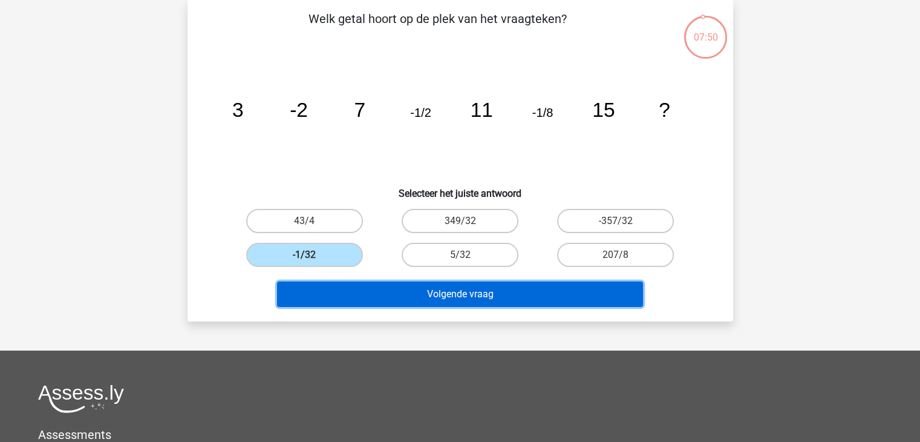
click at [469, 298] on button "Volgende vraag" at bounding box center [460, 293] width 366 height 25
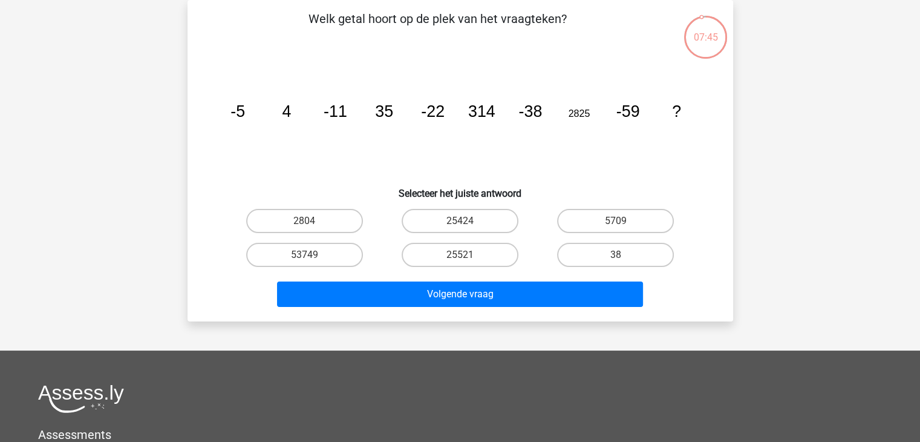
click at [462, 221] on input "25424" at bounding box center [464, 225] width 8 height 8
radio input "true"
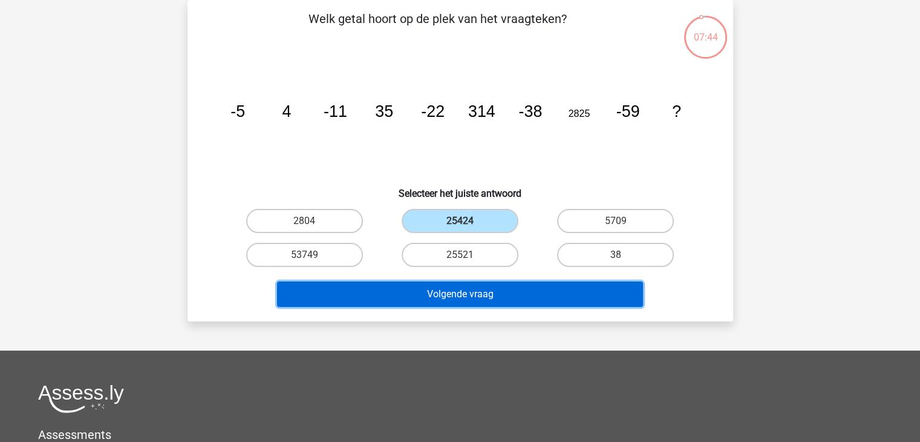
click at [466, 295] on button "Volgende vraag" at bounding box center [460, 293] width 366 height 25
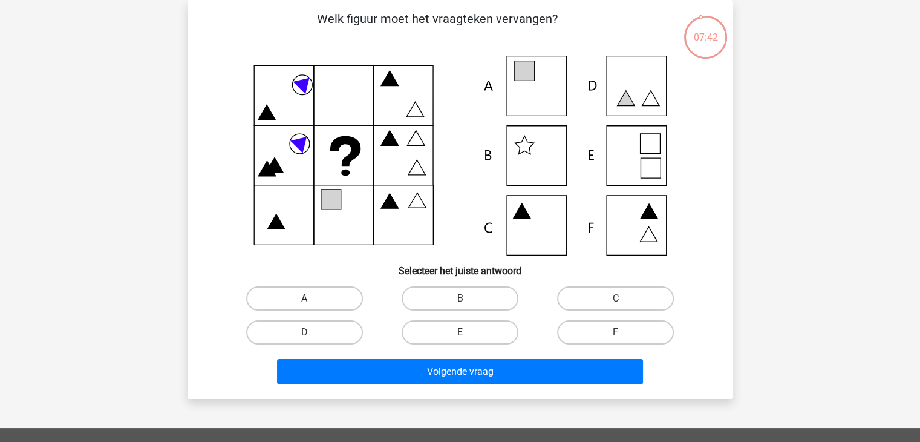
click at [322, 296] on label "A" at bounding box center [304, 298] width 117 height 24
click at [312, 298] on input "A" at bounding box center [308, 302] width 8 height 8
radio input "true"
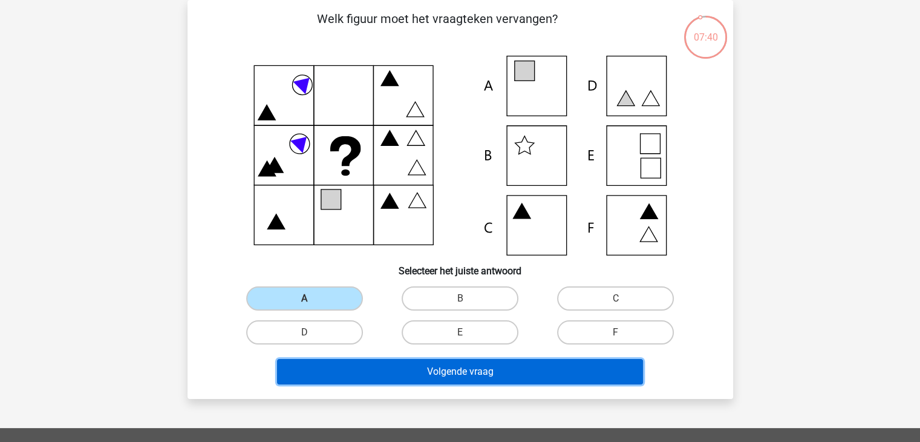
click at [462, 369] on button "Volgende vraag" at bounding box center [460, 371] width 366 height 25
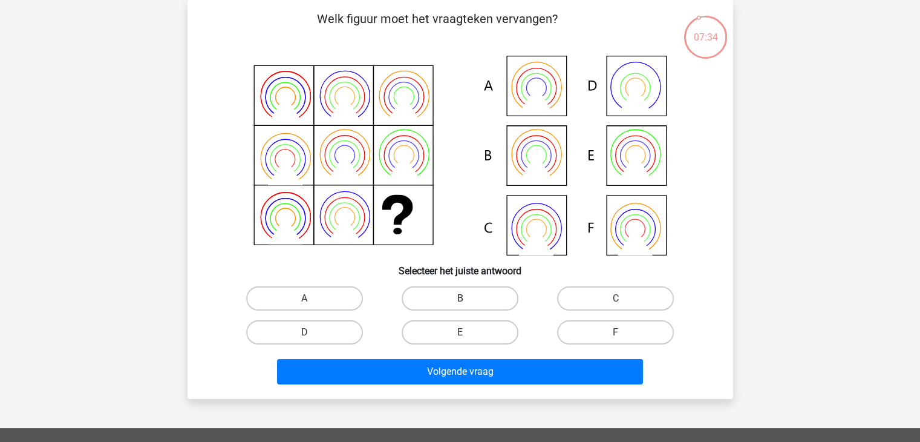
click at [452, 298] on label "B" at bounding box center [460, 298] width 117 height 24
click at [460, 298] on input "B" at bounding box center [464, 302] width 8 height 8
radio input "true"
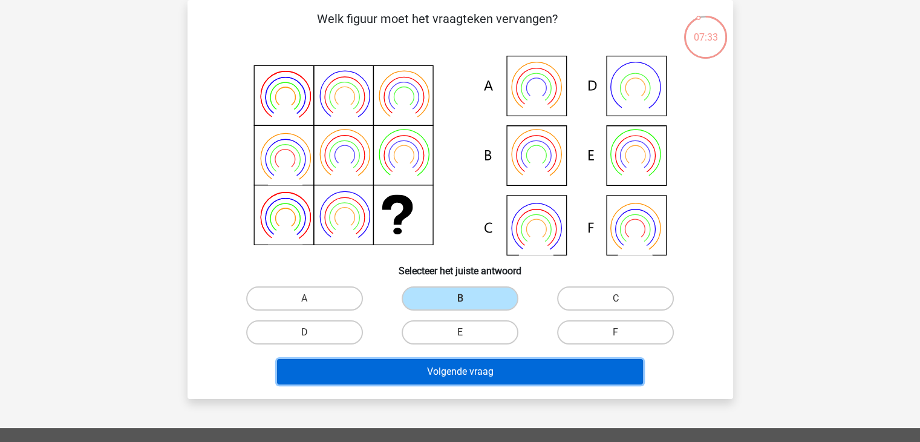
click at [467, 374] on button "Volgende vraag" at bounding box center [460, 371] width 366 height 25
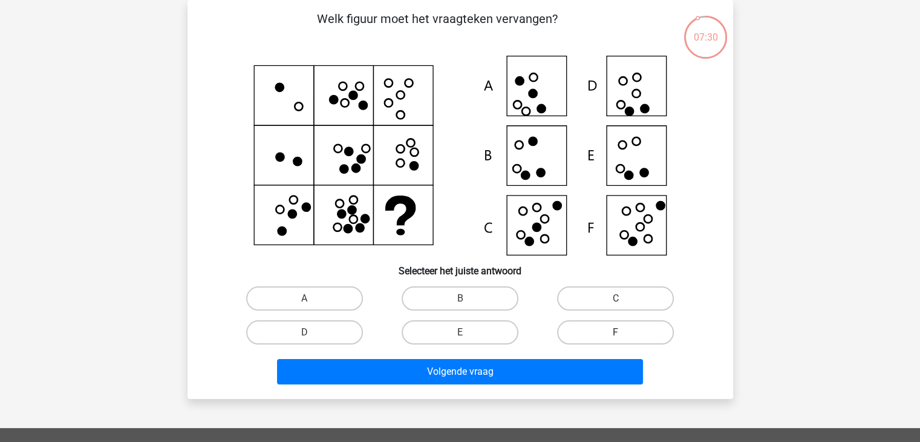
click at [597, 333] on label "F" at bounding box center [615, 332] width 117 height 24
click at [616, 333] on input "F" at bounding box center [620, 336] width 8 height 8
radio input "true"
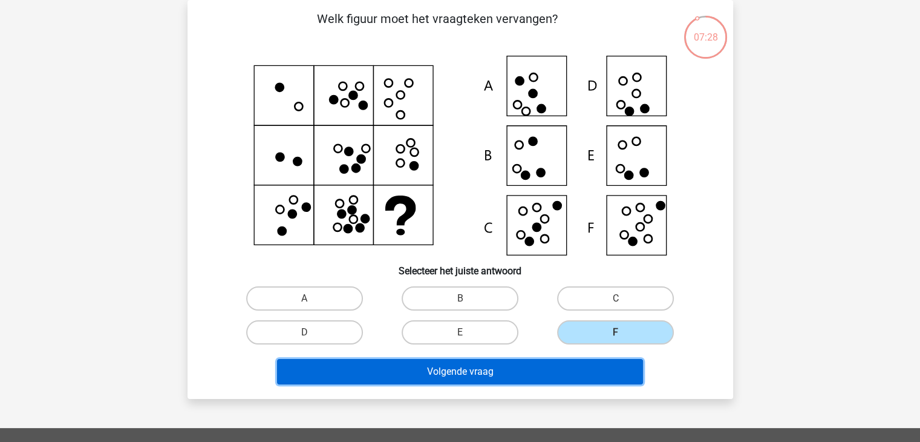
click at [506, 373] on button "Volgende vraag" at bounding box center [460, 371] width 366 height 25
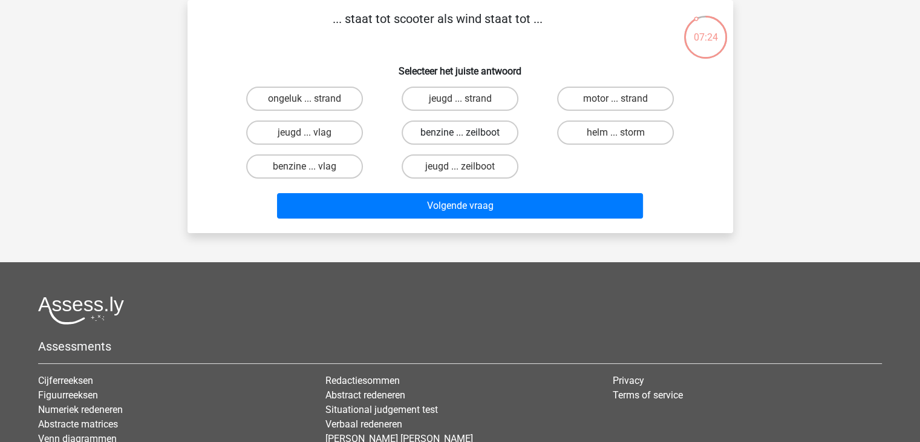
click at [479, 135] on label "benzine ... zeilboot" at bounding box center [460, 132] width 117 height 24
click at [468, 135] on input "benzine ... zeilboot" at bounding box center [464, 136] width 8 height 8
radio input "true"
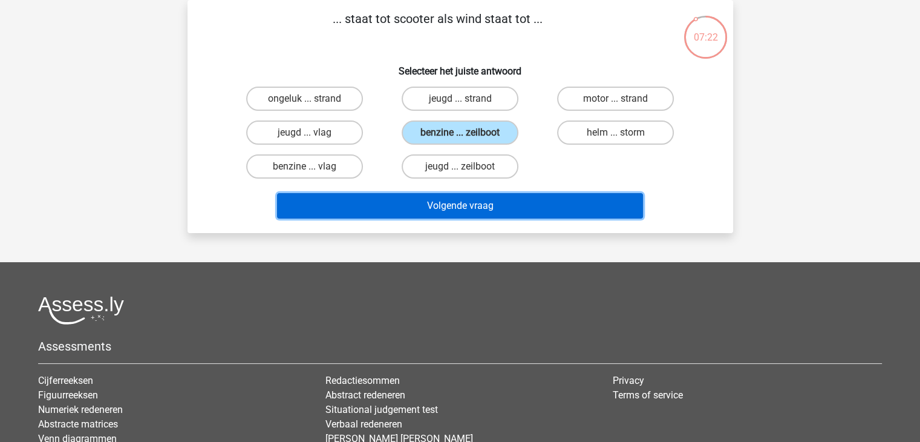
click at [472, 205] on button "Volgende vraag" at bounding box center [460, 205] width 366 height 25
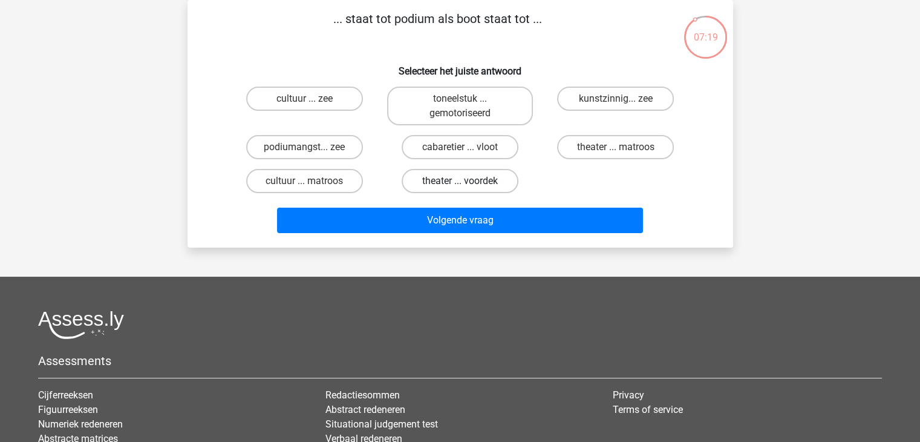
click at [471, 181] on label "theater ... voordek" at bounding box center [460, 181] width 117 height 24
click at [468, 181] on input "theater ... voordek" at bounding box center [464, 185] width 8 height 8
radio input "true"
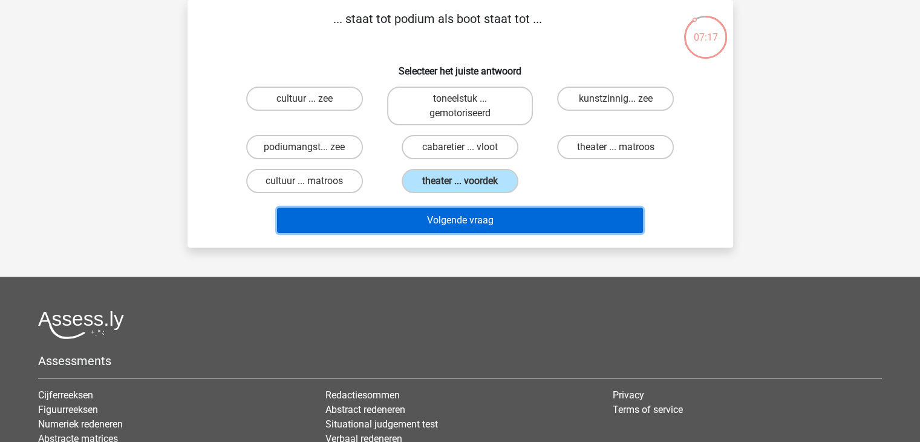
click at [476, 218] on button "Volgende vraag" at bounding box center [460, 220] width 366 height 25
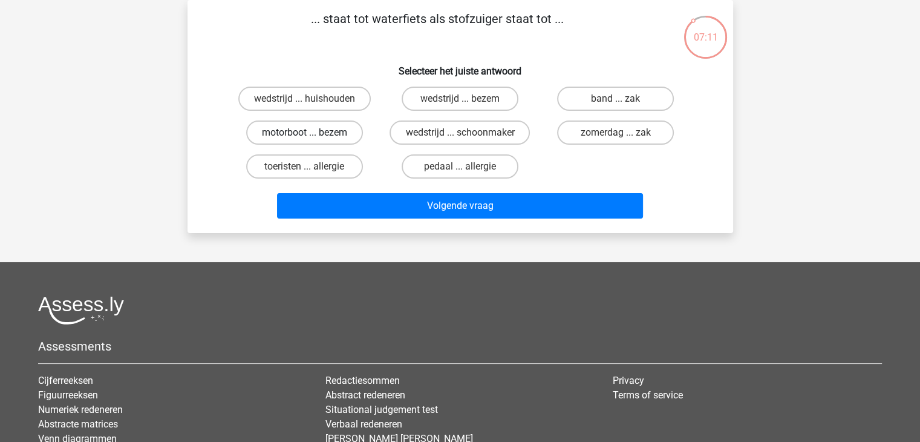
click at [309, 130] on label "motorboot ... bezem" at bounding box center [304, 132] width 117 height 24
click at [309, 132] on input "motorboot ... bezem" at bounding box center [308, 136] width 8 height 8
radio input "true"
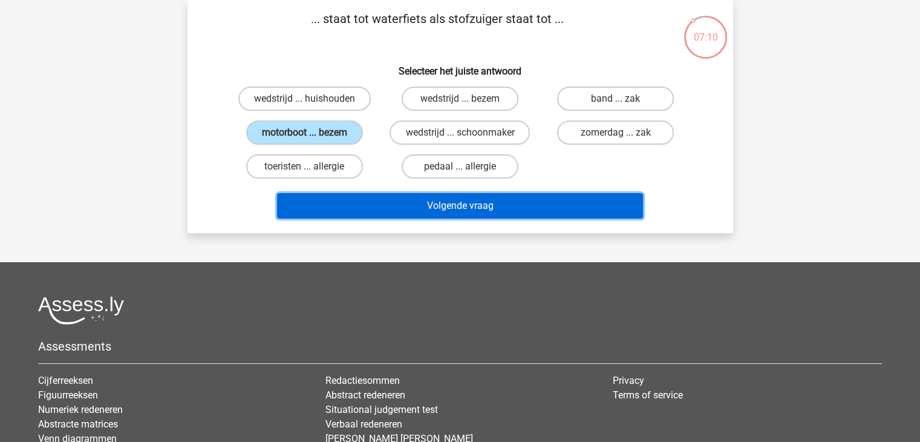
click at [434, 202] on button "Volgende vraag" at bounding box center [460, 205] width 366 height 25
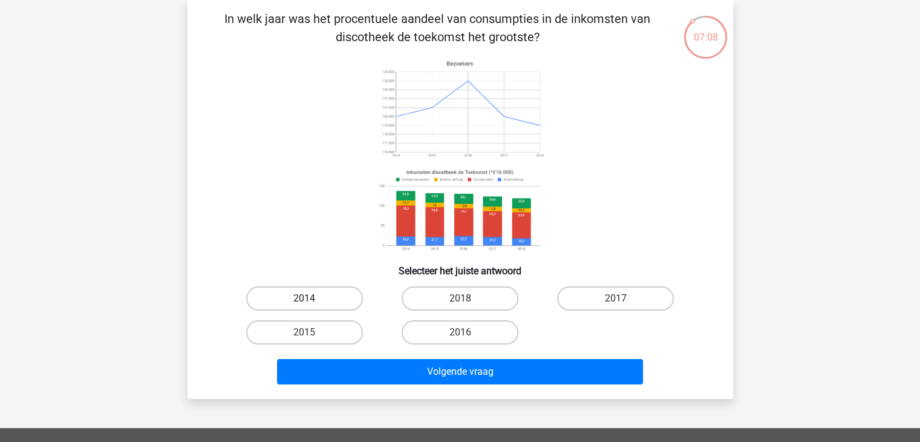
click at [298, 296] on label "2014" at bounding box center [304, 298] width 117 height 24
click at [304, 298] on input "2014" at bounding box center [308, 302] width 8 height 8
radio input "true"
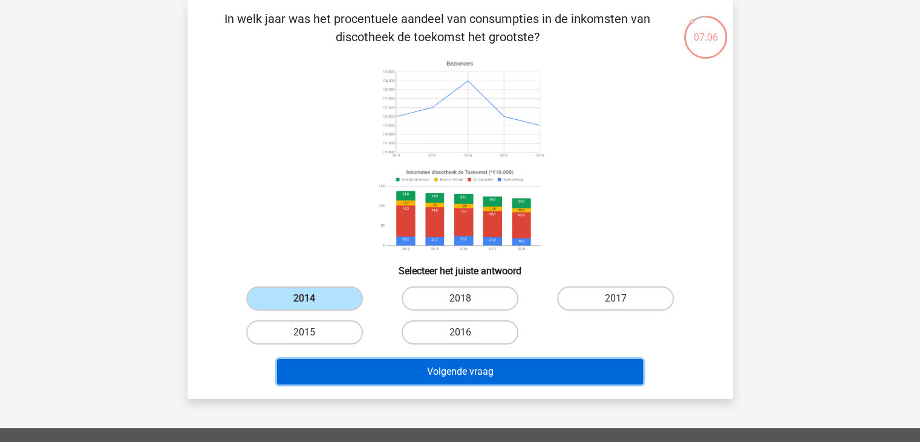
click at [458, 371] on button "Volgende vraag" at bounding box center [460, 371] width 366 height 25
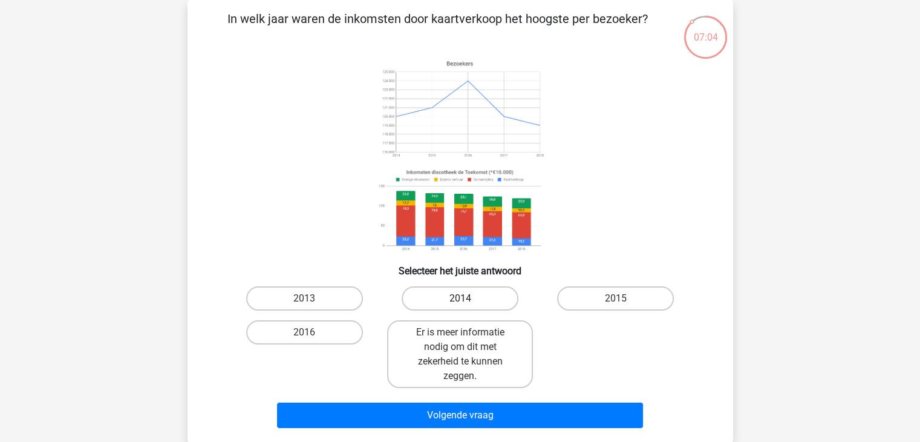
click at [450, 298] on label "2014" at bounding box center [460, 298] width 117 height 24
click at [460, 298] on input "2014" at bounding box center [464, 302] width 8 height 8
radio input "true"
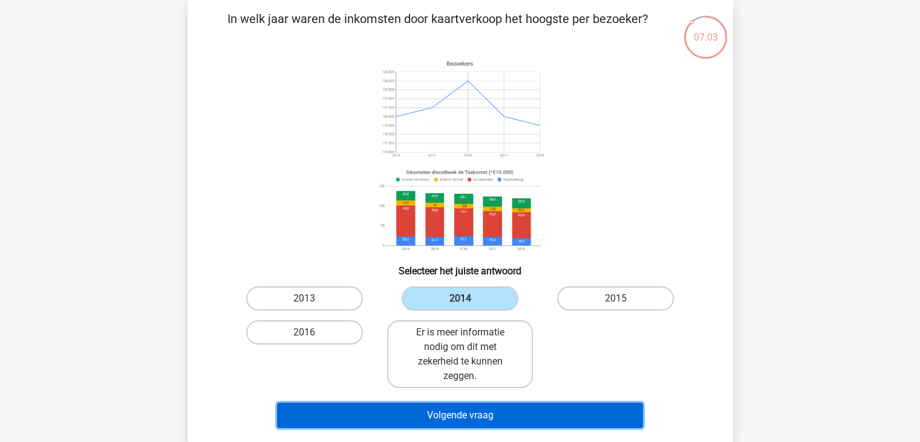
click at [474, 413] on button "Volgende vraag" at bounding box center [460, 414] width 366 height 25
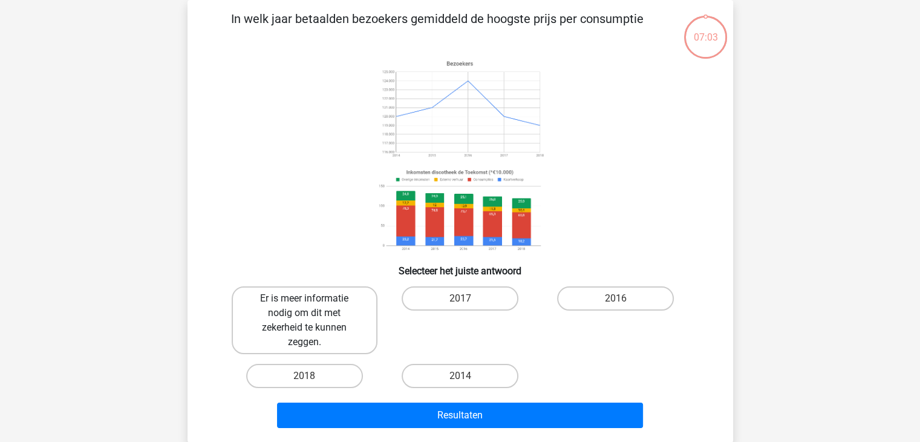
click at [305, 309] on label "Er is meer informatie nodig om dit met zekerheid te kunnen zeggen." at bounding box center [305, 320] width 146 height 68
click at [305, 306] on input "Er is meer informatie nodig om dit met zekerheid te kunnen zeggen." at bounding box center [308, 302] width 8 height 8
radio input "true"
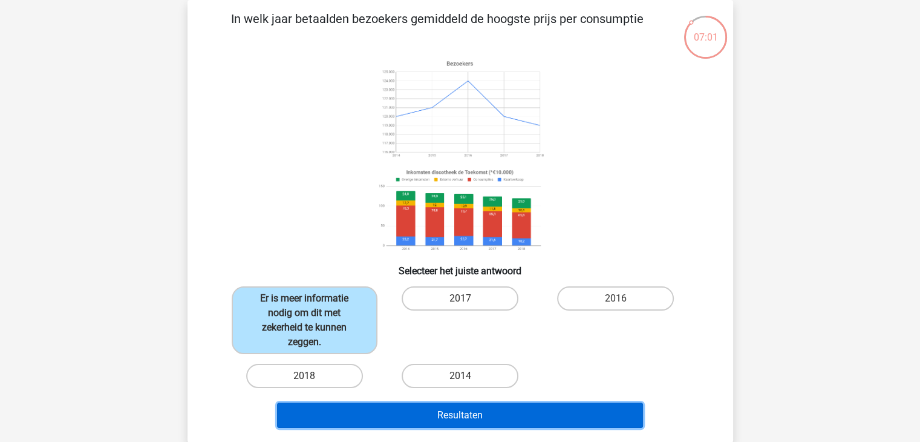
click at [463, 408] on button "Resultaten" at bounding box center [460, 414] width 366 height 25
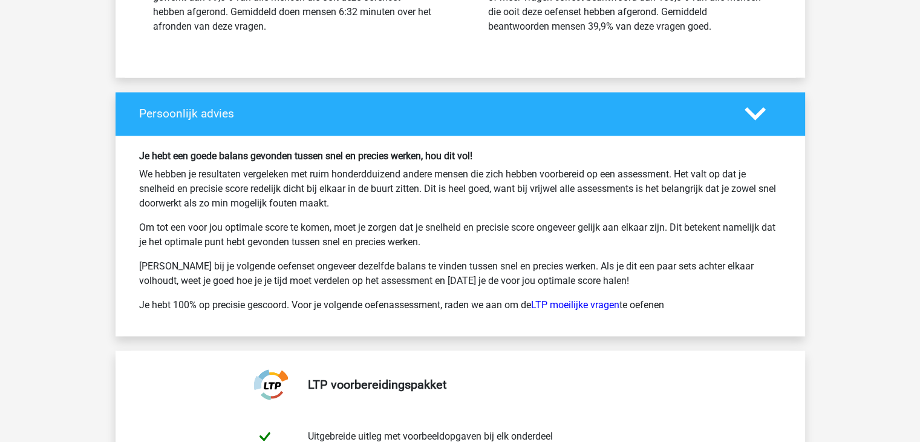
scroll to position [2145, 0]
